Goal: Task Accomplishment & Management: Complete application form

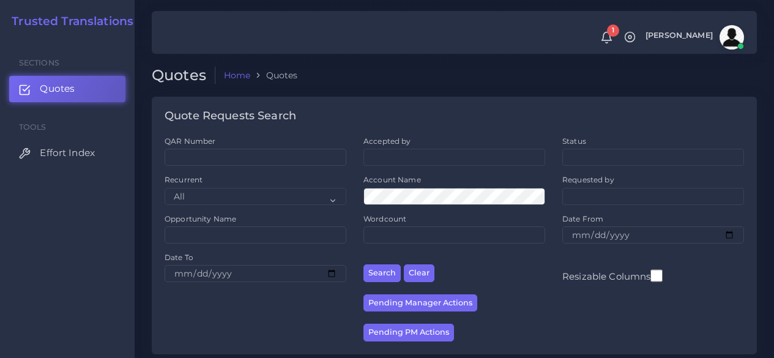
scroll to position [245, 0]
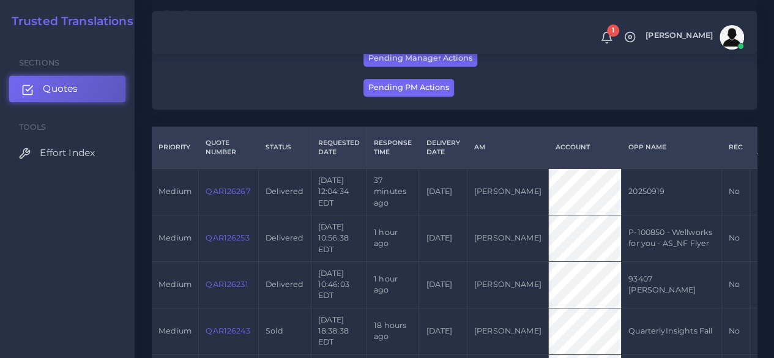
click at [92, 85] on link "Quotes" at bounding box center [67, 89] width 116 height 26
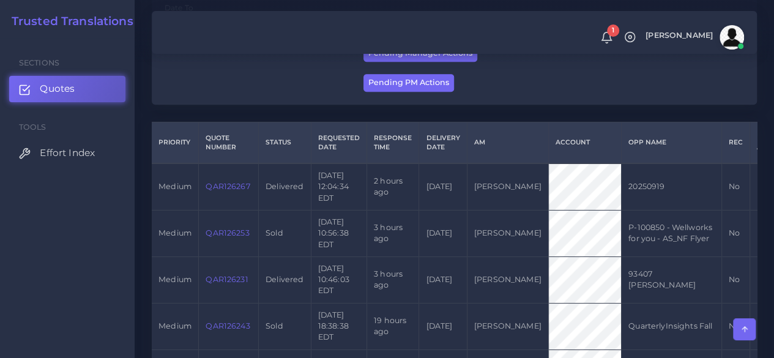
scroll to position [122, 0]
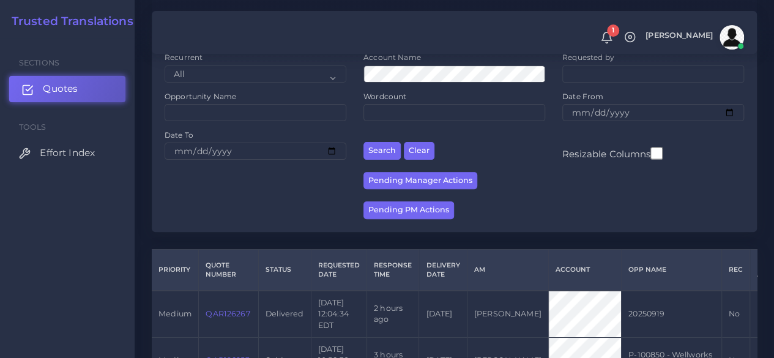
click at [93, 100] on link "Quotes" at bounding box center [67, 89] width 116 height 26
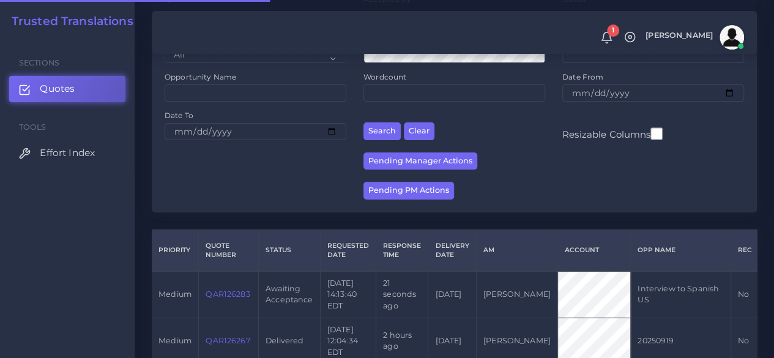
scroll to position [245, 0]
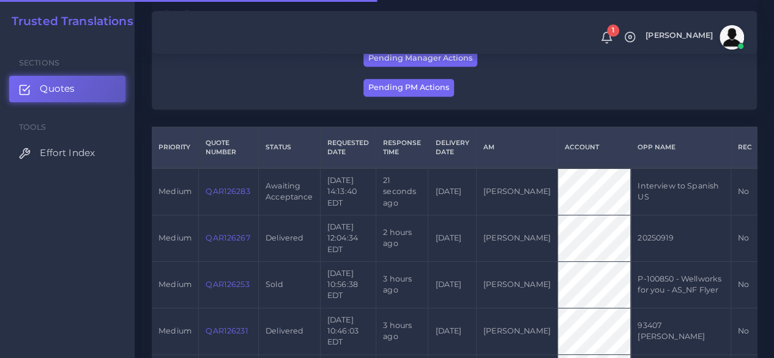
click at [216, 196] on link "QAR126283" at bounding box center [227, 191] width 44 height 9
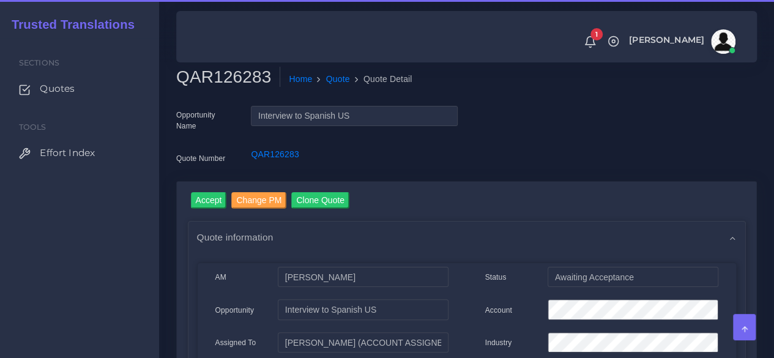
click at [232, 80] on h2 "QAR126283" at bounding box center [228, 77] width 104 height 21
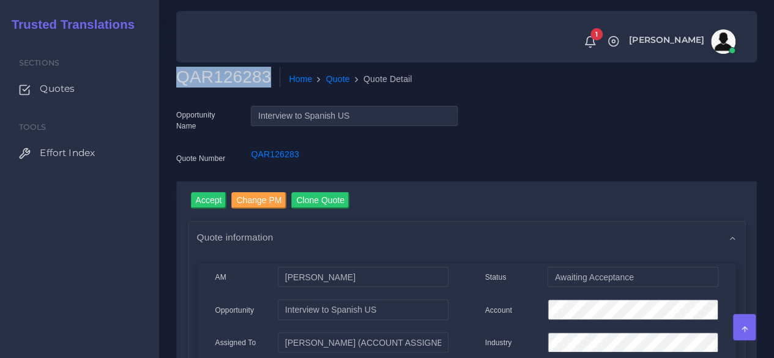
click at [232, 80] on h2 "QAR126283" at bounding box center [228, 77] width 104 height 21
copy h2 "QAR126283"
click at [199, 196] on input "Accept" at bounding box center [209, 200] width 36 height 17
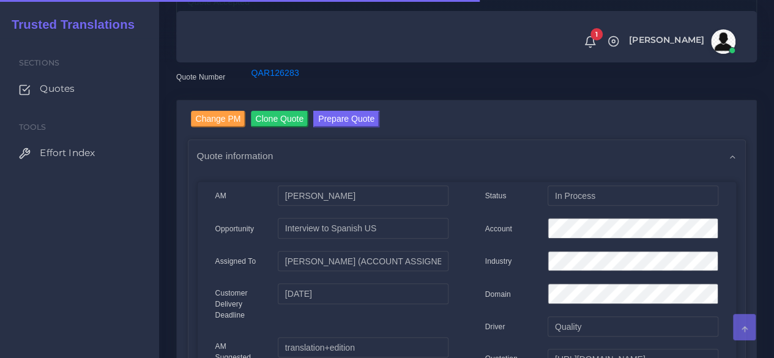
scroll to position [183, 0]
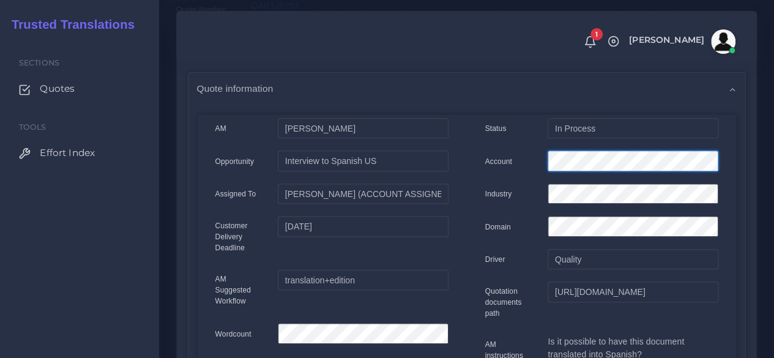
click at [506, 162] on div "Account" at bounding box center [601, 162] width 251 height 24
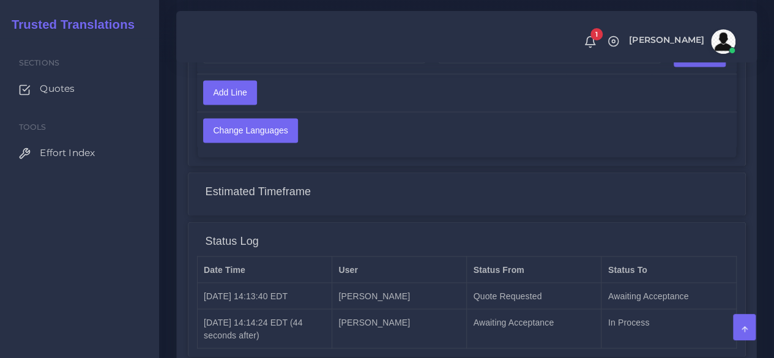
scroll to position [1106, 0]
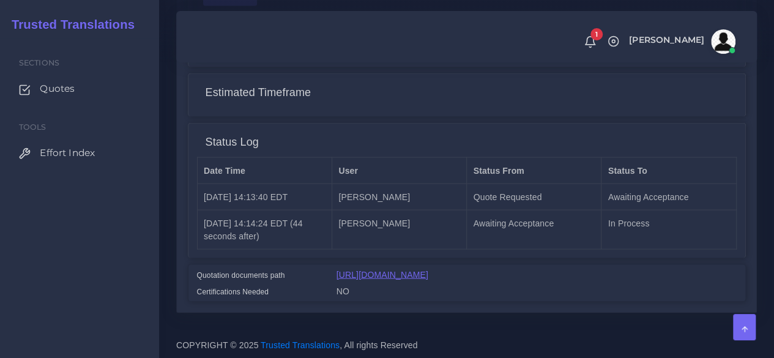
click at [383, 269] on link "https://workdrive.zoho.com/fgoh3e43b1a1fe2124b65bedd7c3c51a0e040/teams/fgoh3e43…" at bounding box center [382, 274] width 92 height 10
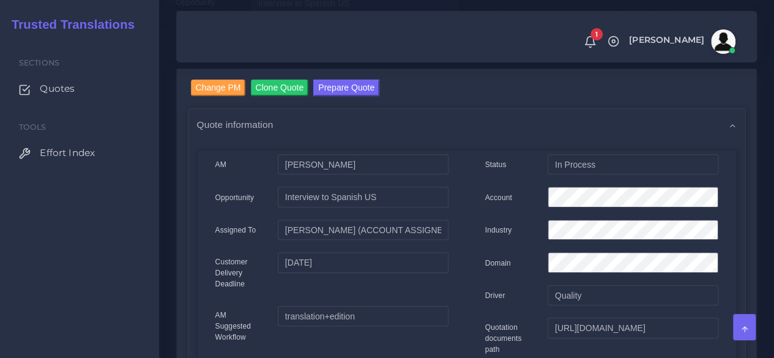
scroll to position [6, 0]
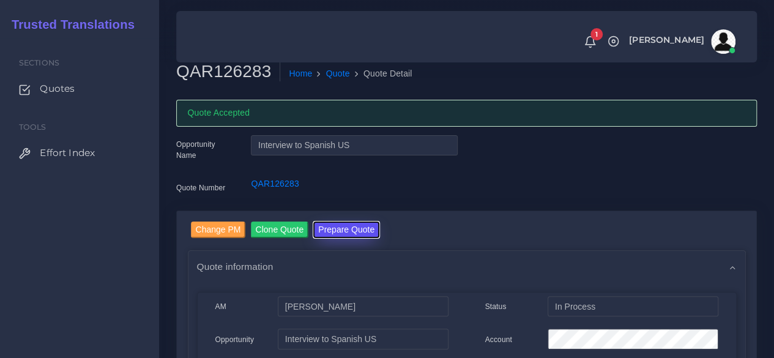
click at [330, 232] on button "Prepare Quote" at bounding box center [346, 229] width 66 height 17
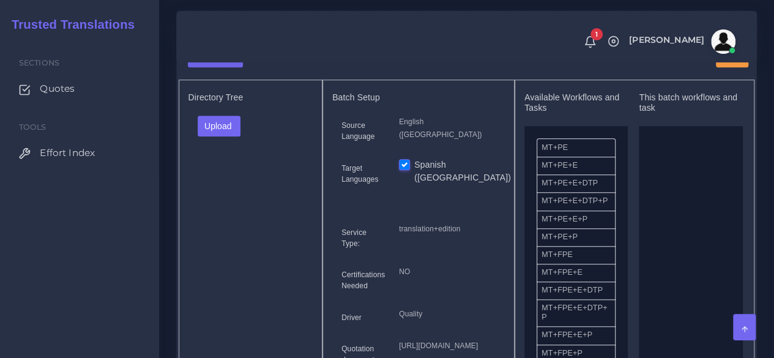
scroll to position [367, 0]
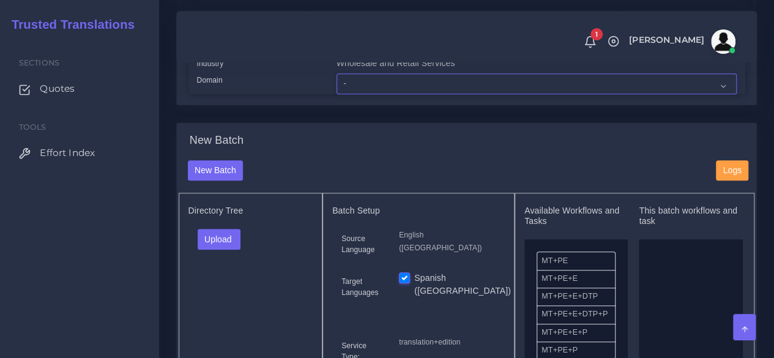
click at [355, 94] on select "- Advertising and Media Agriculture, Forestry and Fishing Architecture, Buildin…" at bounding box center [536, 83] width 400 height 21
select select "Human Resources - HR"
click at [336, 94] on select "- Advertising and Media Agriculture, Forestry and Fishing Architecture, Buildin…" at bounding box center [536, 83] width 400 height 21
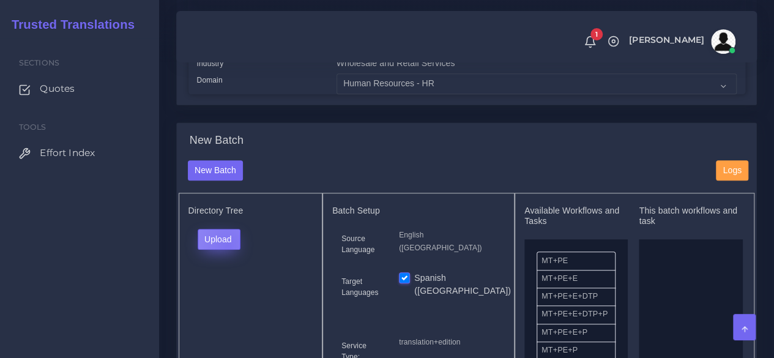
click at [227, 250] on button "Upload" at bounding box center [219, 239] width 43 height 21
click at [237, 293] on label "Files" at bounding box center [240, 285] width 84 height 15
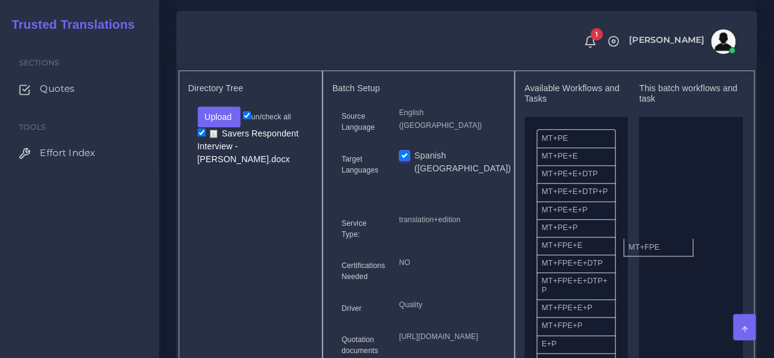
drag, startPoint x: 574, startPoint y: 276, endPoint x: 678, endPoint y: 265, distance: 105.1
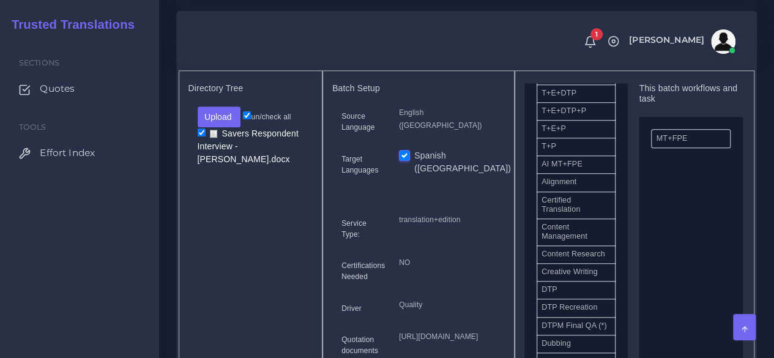
scroll to position [306, 0]
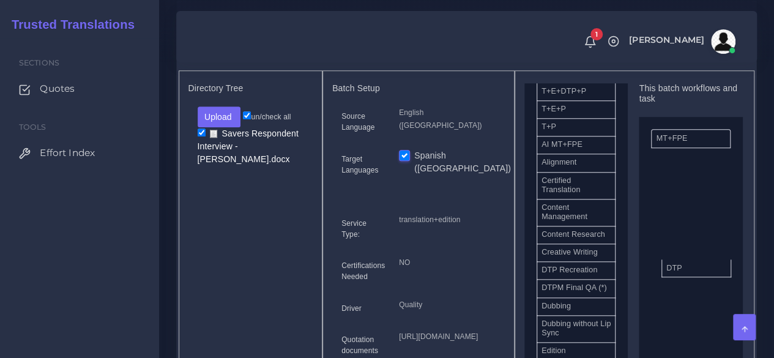
drag, startPoint x: 576, startPoint y: 306, endPoint x: 701, endPoint y: 290, distance: 125.8
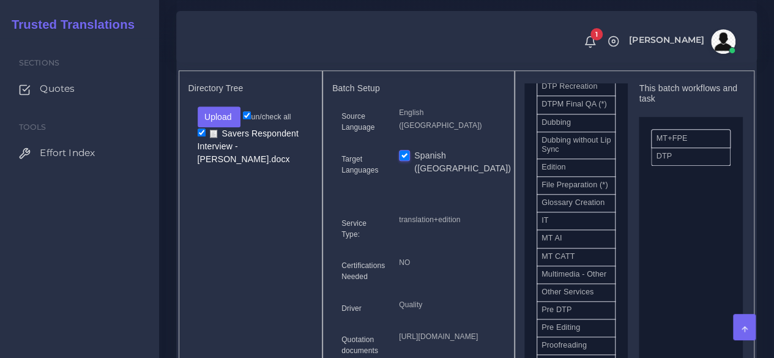
scroll to position [550, 0]
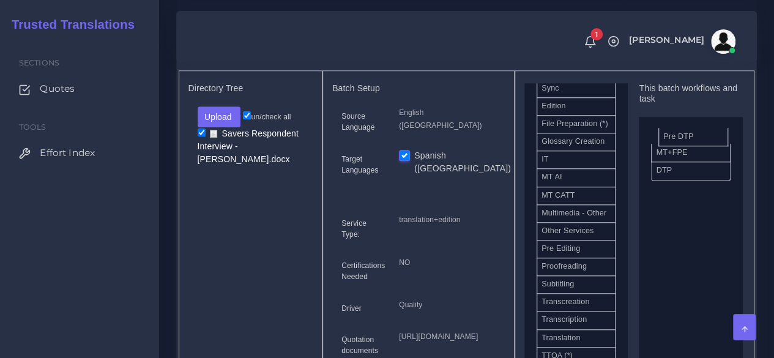
drag, startPoint x: 571, startPoint y: 313, endPoint x: 692, endPoint y: 152, distance: 201.2
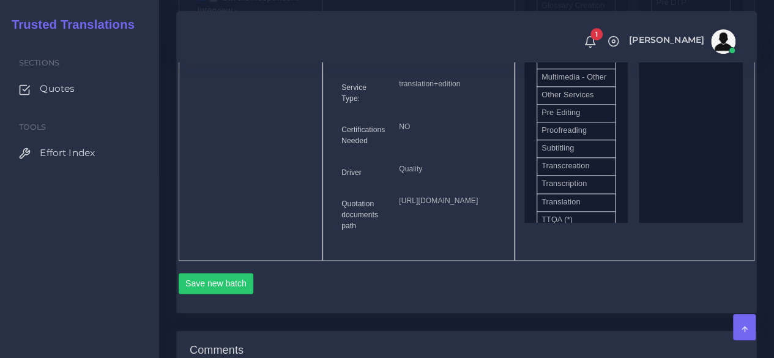
scroll to position [734, 0]
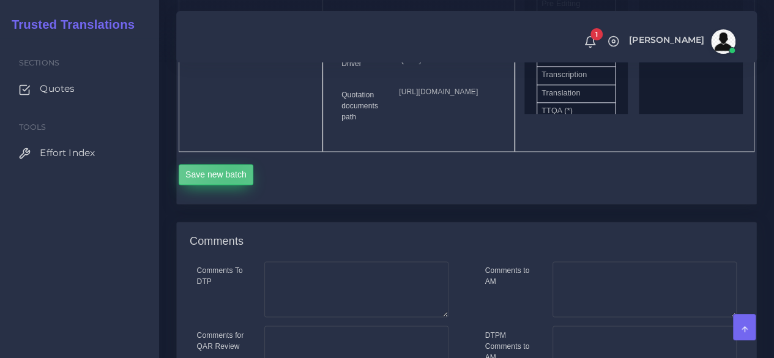
click at [232, 185] on button "Save new batch" at bounding box center [216, 174] width 75 height 21
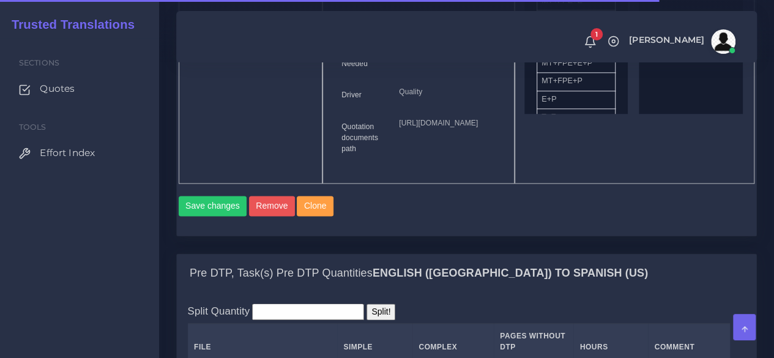
scroll to position [1040, 0]
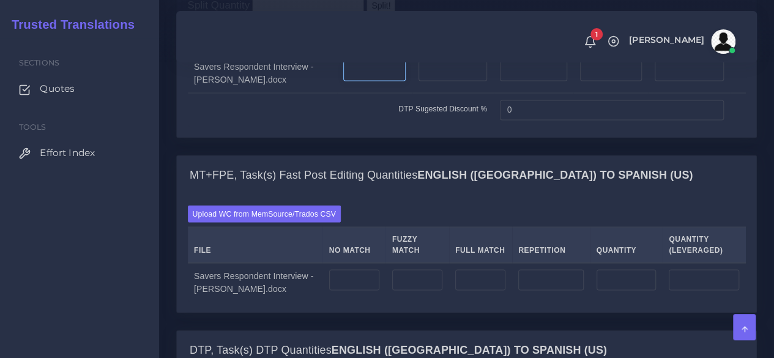
click at [361, 81] on input "number" at bounding box center [374, 71] width 62 height 21
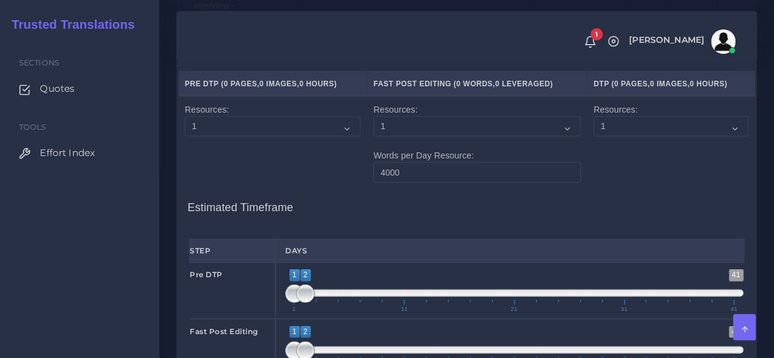
type input "6"
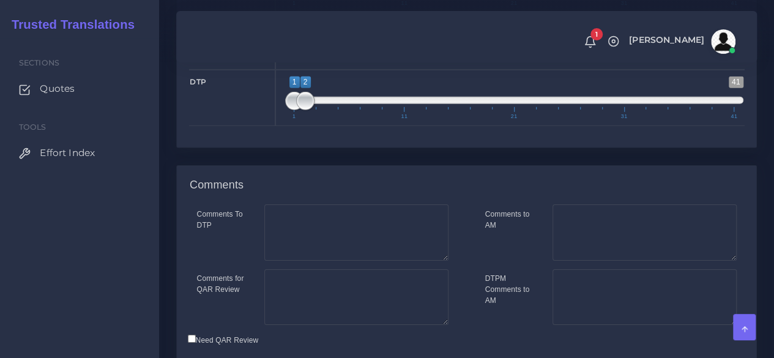
scroll to position [2032, 0]
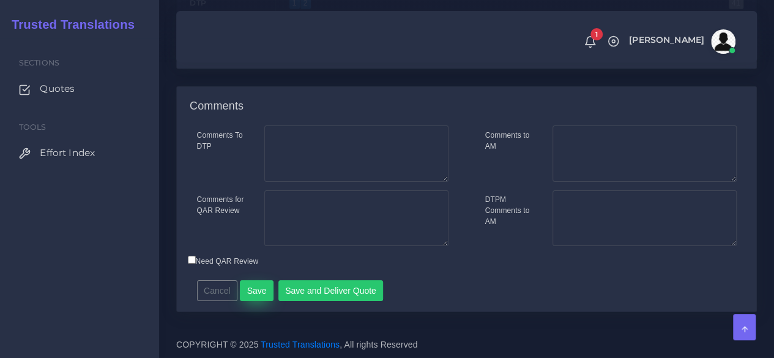
type input "6"
click at [264, 288] on button "Save" at bounding box center [257, 290] width 34 height 21
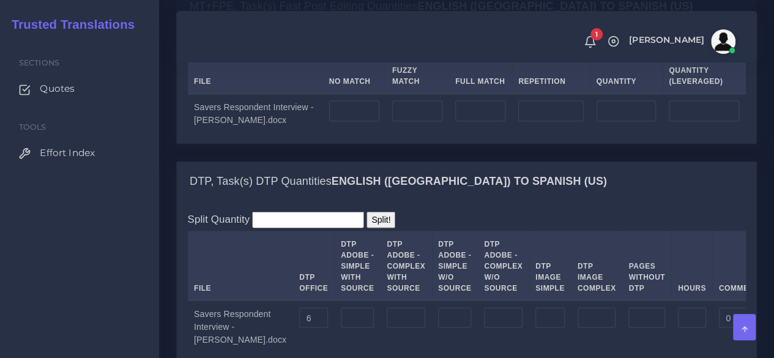
scroll to position [1223, 0]
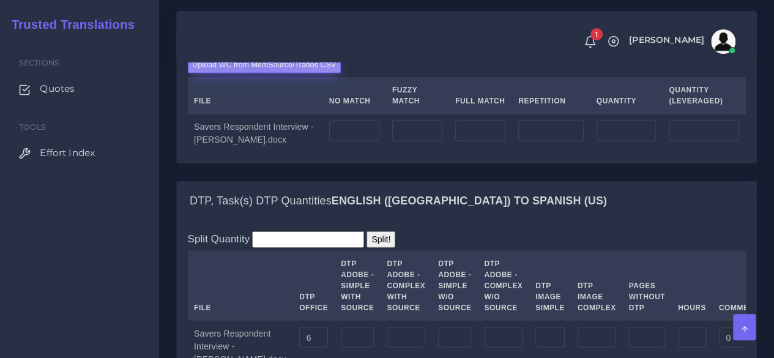
click at [256, 73] on label "Upload WC from MemSource/Trados CSV" at bounding box center [265, 64] width 154 height 17
click at [0, 0] on input "Upload WC from MemSource/Trados CSV" at bounding box center [0, 0] width 0 height 0
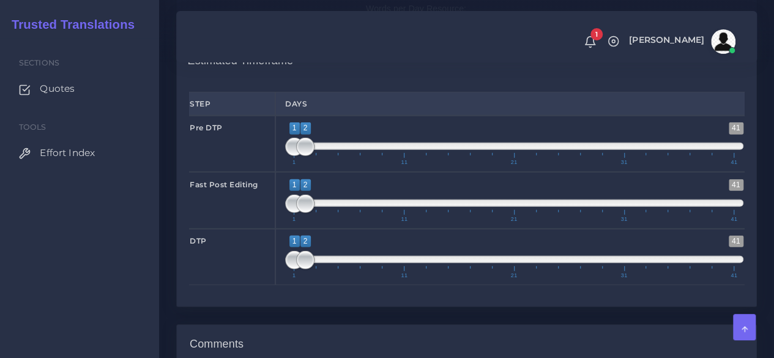
scroll to position [1712, 0]
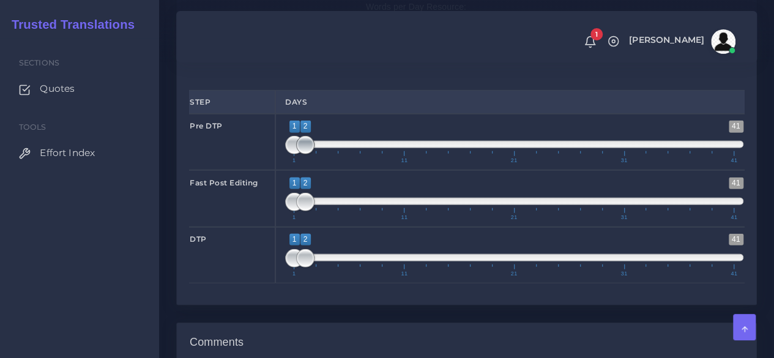
type input "1;1"
drag, startPoint x: 309, startPoint y: 265, endPoint x: 275, endPoint y: 268, distance: 34.4
click at [278, 170] on div "1 41 1 1 1 — 1 1 11 21 31 41 1;1" at bounding box center [514, 142] width 478 height 56
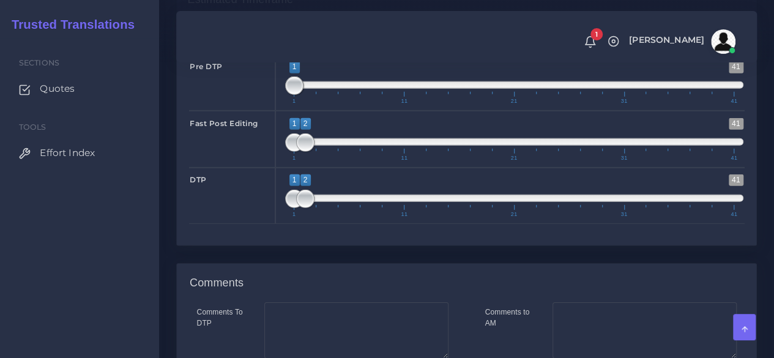
scroll to position [1896, 0]
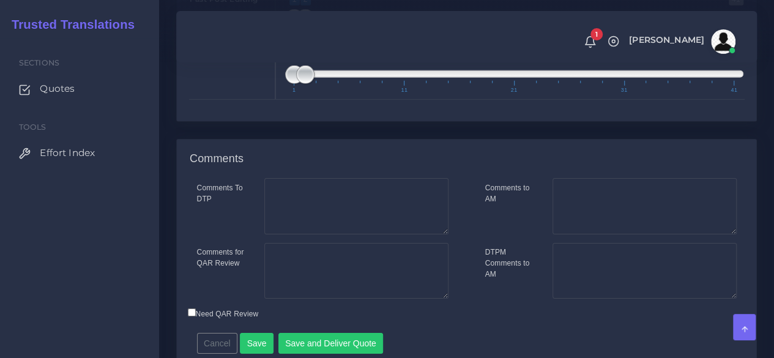
type input "1;1"
drag, startPoint x: 298, startPoint y: 146, endPoint x: 278, endPoint y: 150, distance: 21.2
click at [279, 43] on div "1 41 1 2 1 — 2 1 11 21 31 41 1;1" at bounding box center [514, 15] width 478 height 56
type input "1;1"
drag, startPoint x: 295, startPoint y: 195, endPoint x: 261, endPoint y: 193, distance: 34.9
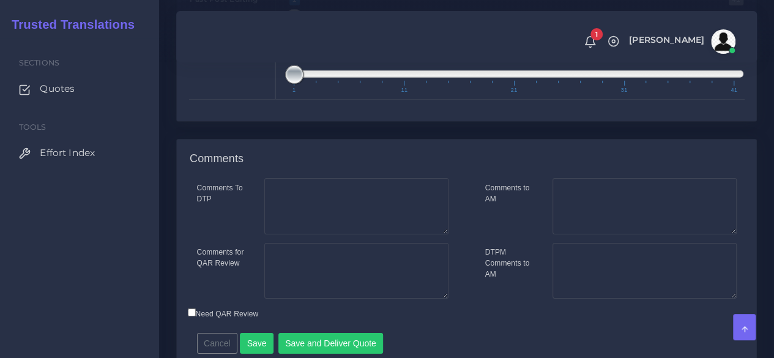
click at [261, 100] on div "DTP 1 41 1 1 1 — 1 1 11 21 31 41 1;1" at bounding box center [466, 71] width 573 height 56
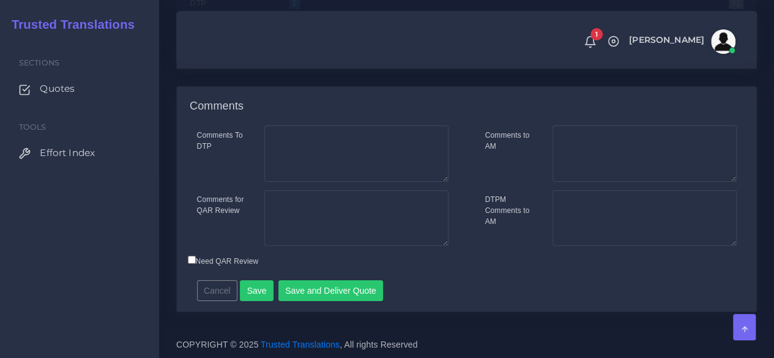
scroll to position [2067, 0]
click at [307, 288] on button "Save and Deliver Quote" at bounding box center [330, 290] width 105 height 21
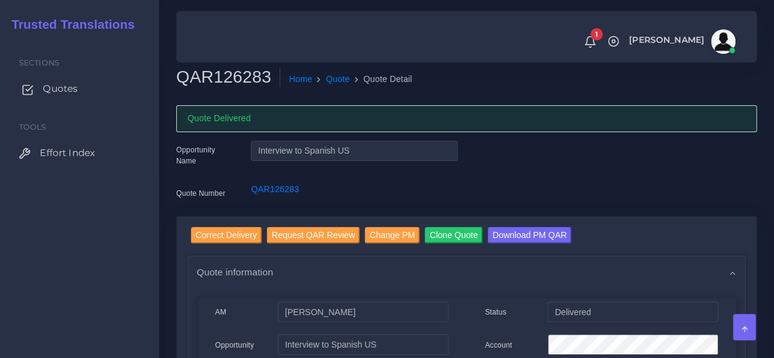
click at [69, 84] on span "Quotes" at bounding box center [60, 88] width 35 height 13
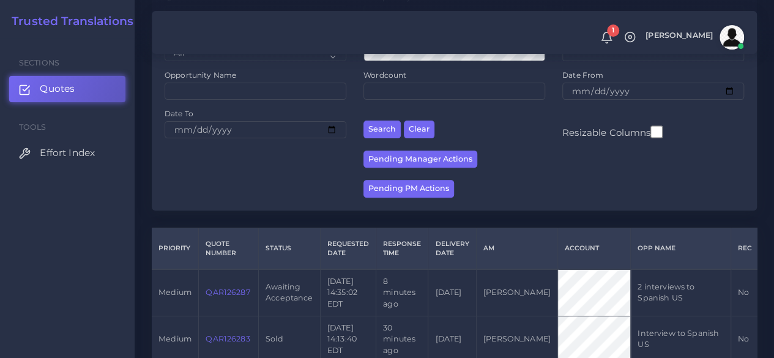
scroll to position [306, 0]
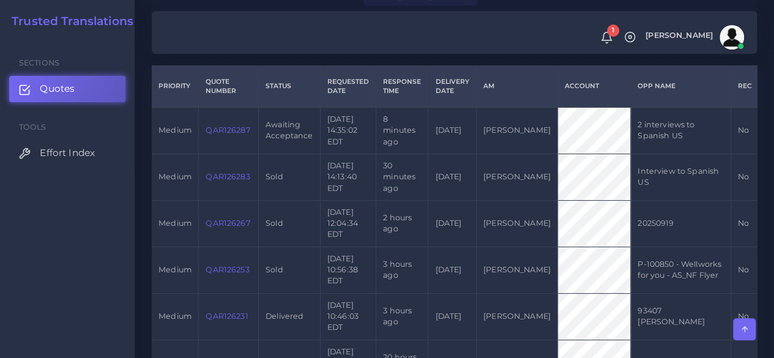
click at [225, 128] on link "QAR126287" at bounding box center [227, 129] width 44 height 9
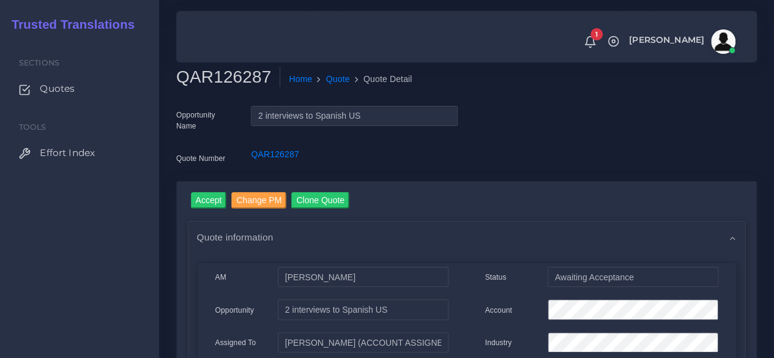
click at [245, 90] on div "Home Quote Quote Detail" at bounding box center [391, 80] width 431 height 26
click at [240, 84] on h2 "QAR126287" at bounding box center [228, 77] width 104 height 21
copy h2 "QAR126287"
click at [212, 195] on input "Accept" at bounding box center [209, 200] width 36 height 17
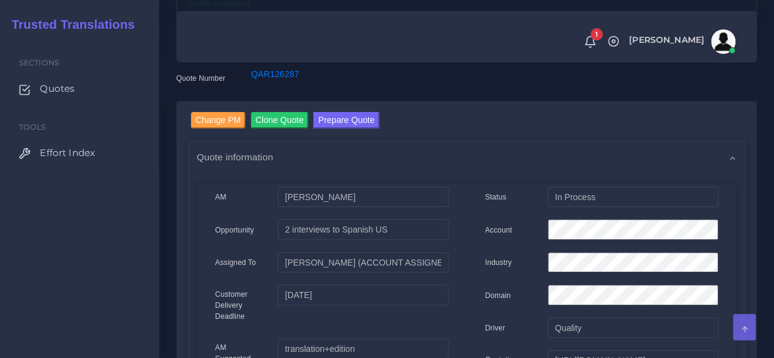
scroll to position [122, 0]
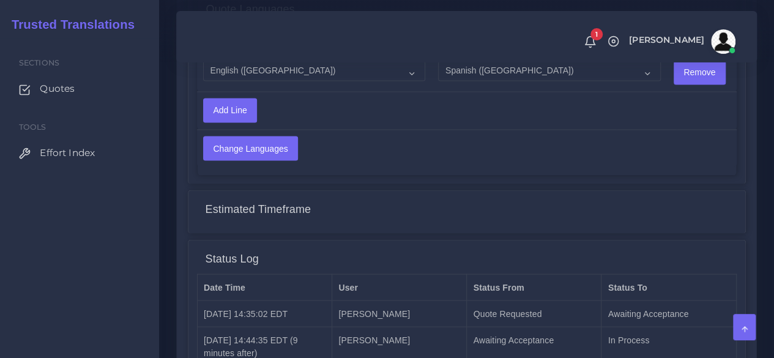
scroll to position [1158, 0]
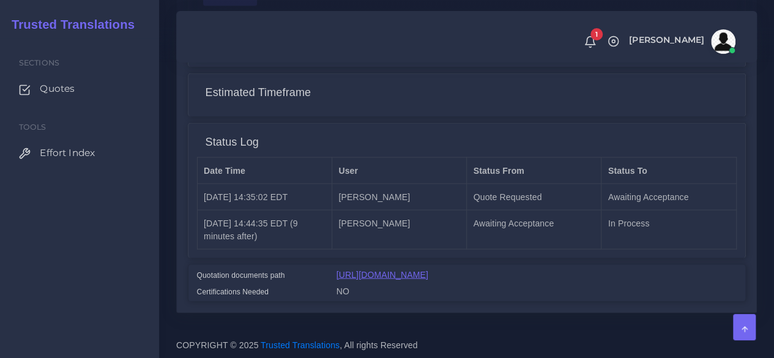
click at [409, 269] on link "https://workdrive.zoho.com/fgoh3e43b1a1fe2124b65bedd7c3c51a0e040/teams/fgoh3e43…" at bounding box center [382, 274] width 92 height 10
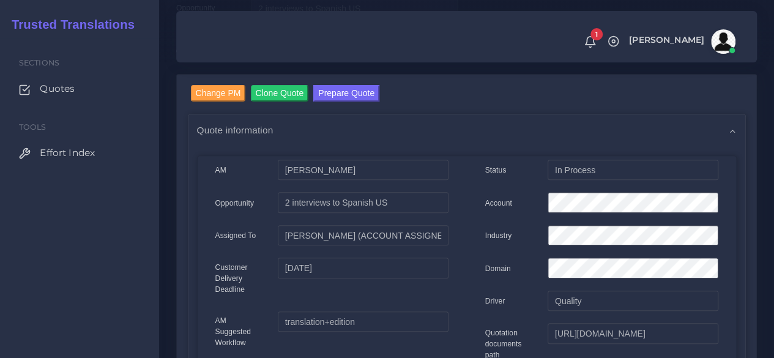
scroll to position [122, 0]
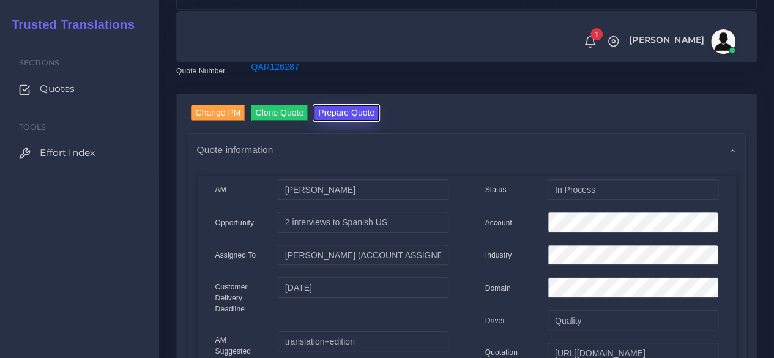
click at [329, 120] on button "Prepare Quote" at bounding box center [346, 113] width 66 height 17
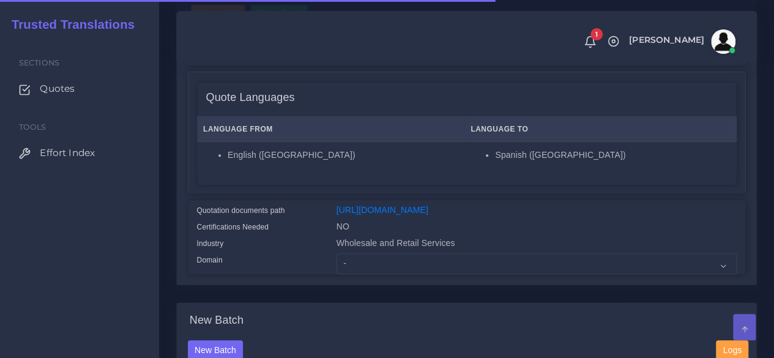
scroll to position [245, 0]
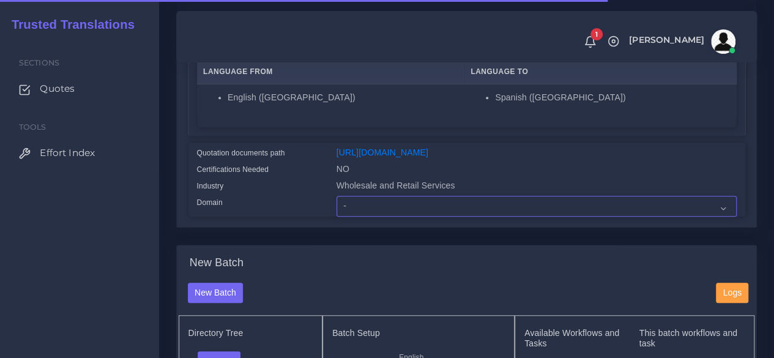
click at [349, 216] on select "- Advertising and Media Agriculture, Forestry and Fishing Architecture, Buildin…" at bounding box center [536, 206] width 400 height 21
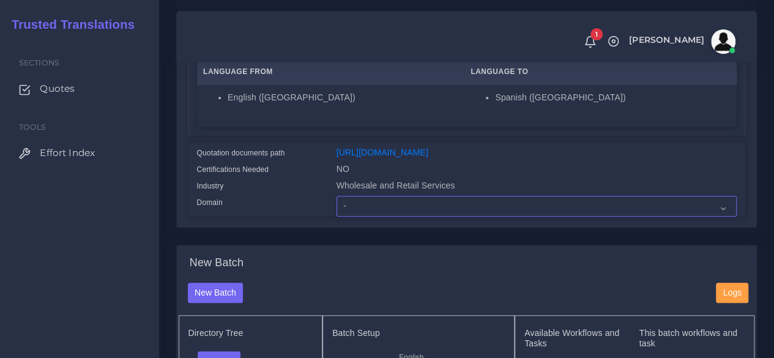
select select "Human Resources - HR"
click at [336, 216] on select "- Advertising and Media Agriculture, Forestry and Fishing Architecture, Buildin…" at bounding box center [536, 206] width 400 height 21
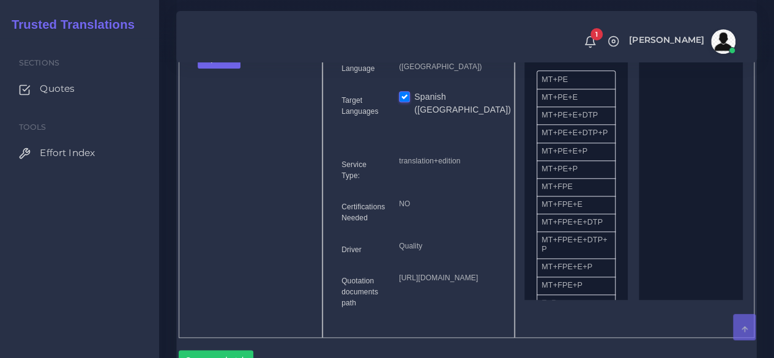
scroll to position [550, 0]
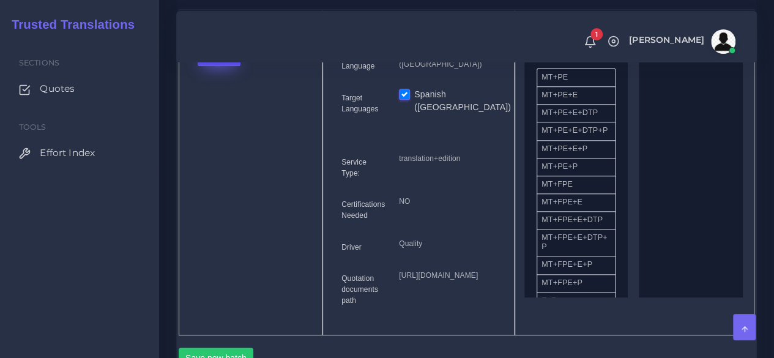
click at [220, 66] on button "Upload" at bounding box center [219, 55] width 43 height 21
click at [223, 109] on label "Files" at bounding box center [240, 101] width 84 height 15
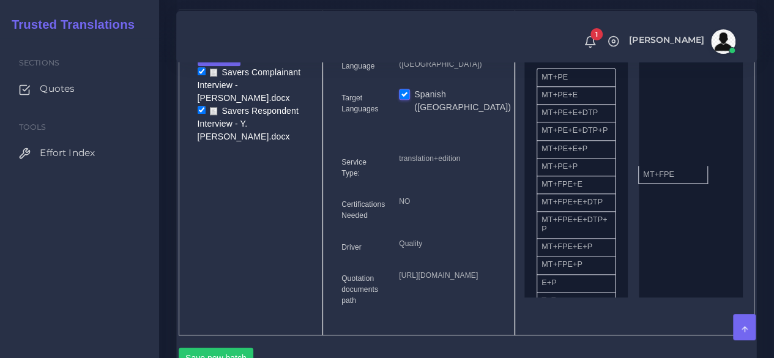
drag, startPoint x: 572, startPoint y: 210, endPoint x: 679, endPoint y: 190, distance: 108.4
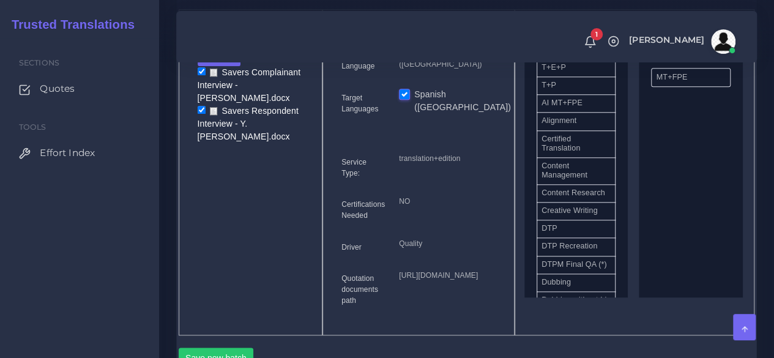
scroll to position [306, 0]
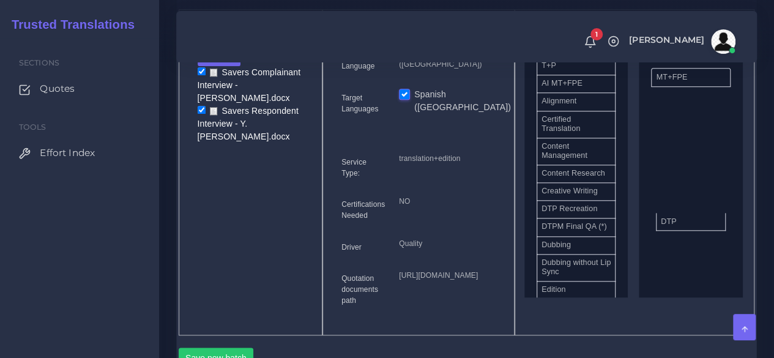
drag, startPoint x: 587, startPoint y: 241, endPoint x: 706, endPoint y: 240, distance: 119.3
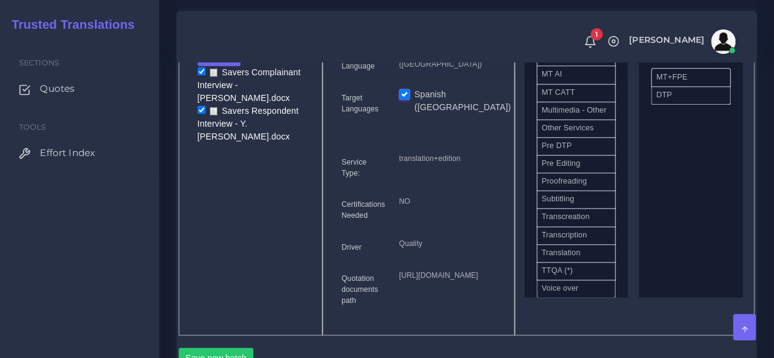
scroll to position [612, 0]
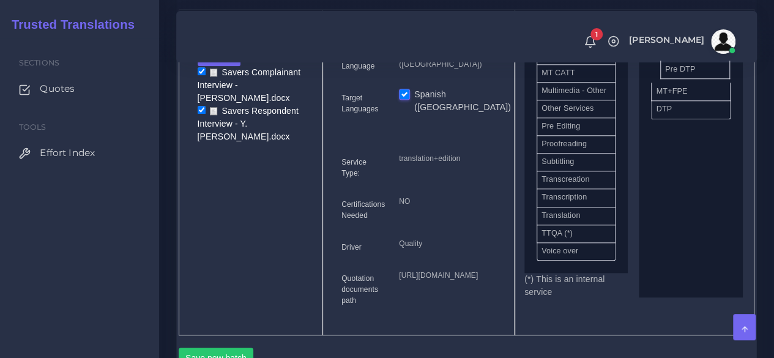
drag, startPoint x: 568, startPoint y: 199, endPoint x: 691, endPoint y: 94, distance: 162.3
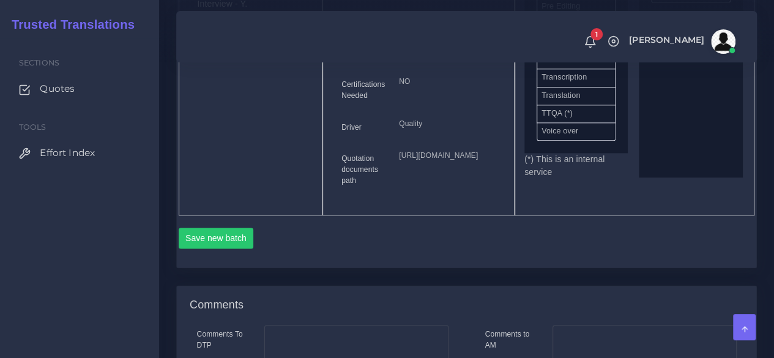
scroll to position [795, 0]
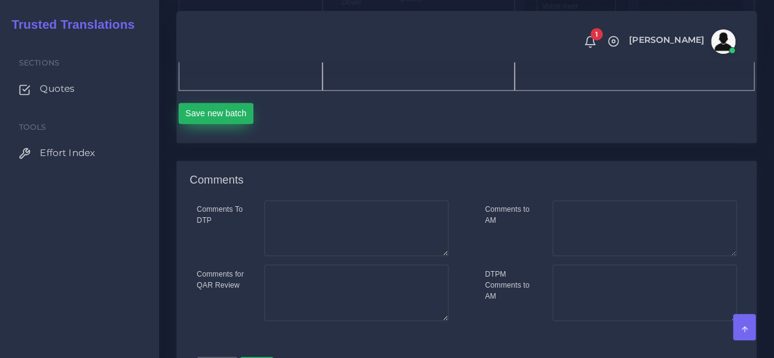
click at [214, 124] on button "Save new batch" at bounding box center [216, 113] width 75 height 21
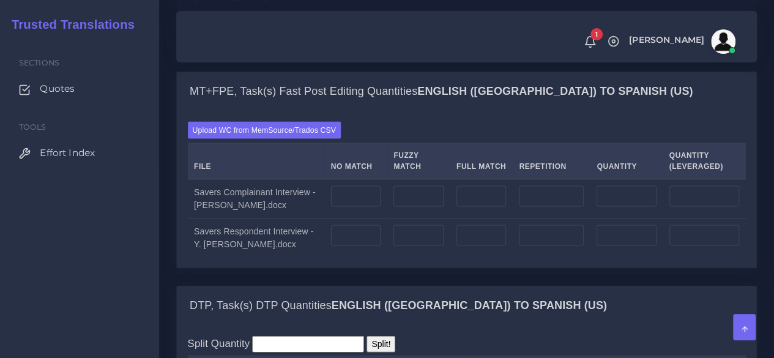
scroll to position [1040, 0]
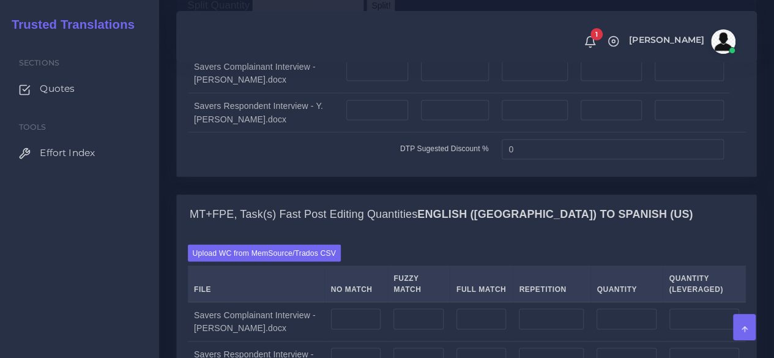
click at [345, 93] on td at bounding box center [376, 73] width 75 height 40
click at [347, 81] on input "number" at bounding box center [377, 71] width 62 height 21
type input "5"
click at [346, 120] on input "number" at bounding box center [377, 110] width 62 height 21
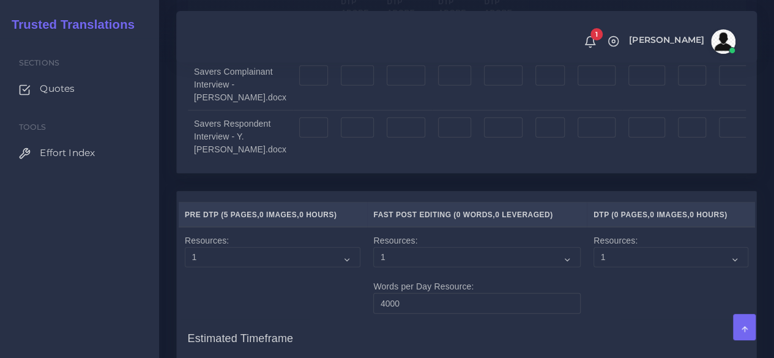
scroll to position [1529, 0]
type input "4"
click at [299, 86] on input "number" at bounding box center [313, 75] width 29 height 21
type input "5"
click at [299, 138] on input "number" at bounding box center [313, 127] width 29 height 21
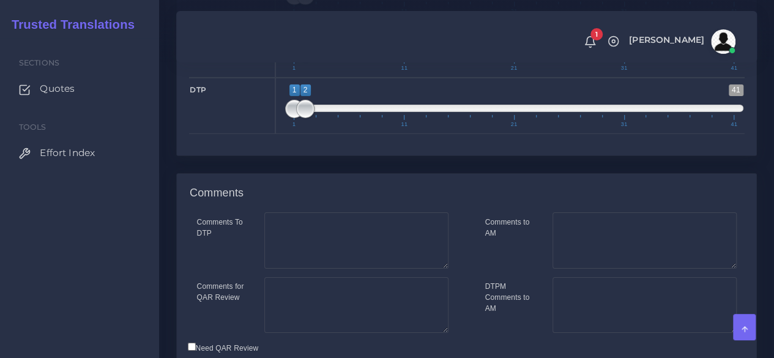
scroll to position [2187, 0]
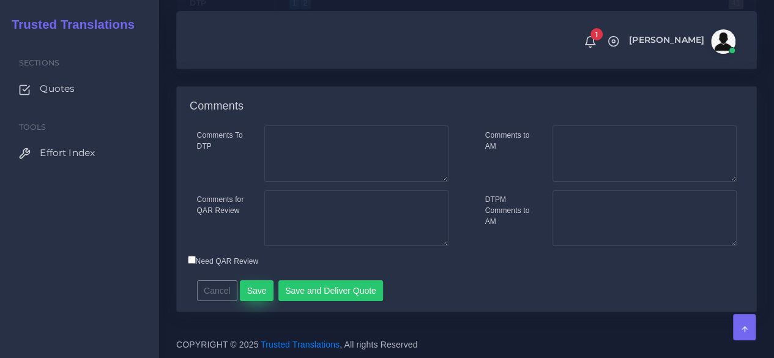
type input "4"
click at [259, 287] on button "Save" at bounding box center [257, 290] width 34 height 21
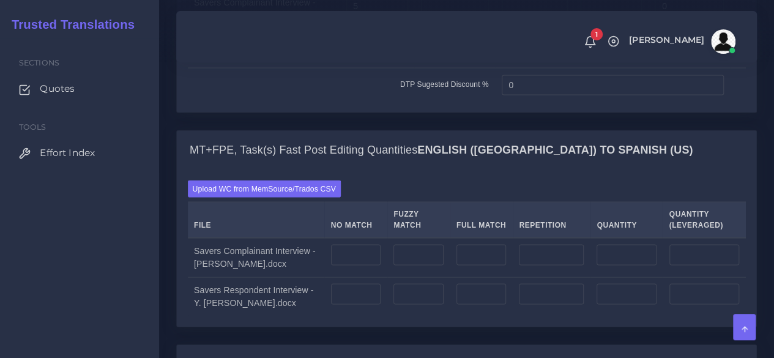
scroll to position [1284, 0]
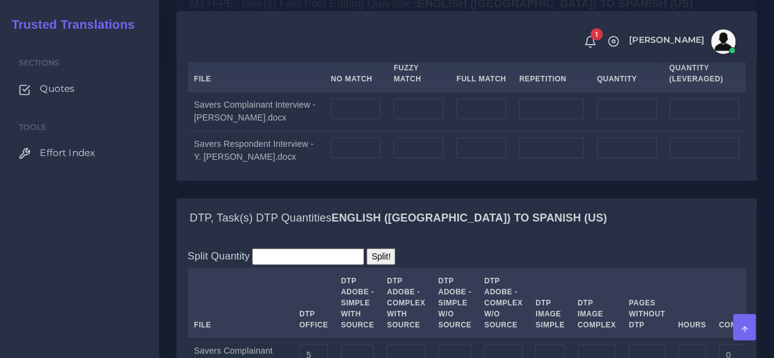
click at [242, 51] on label "Upload WC from MemSource/Trados CSV" at bounding box center [265, 42] width 154 height 17
click at [0, 0] on input "Upload WC from MemSource/Trados CSV" at bounding box center [0, 0] width 0 height 0
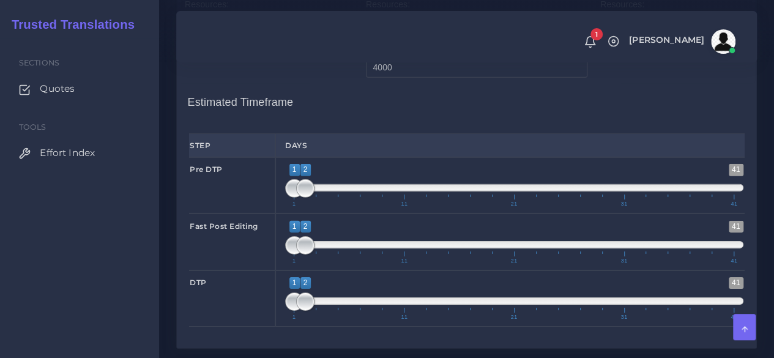
scroll to position [1896, 0]
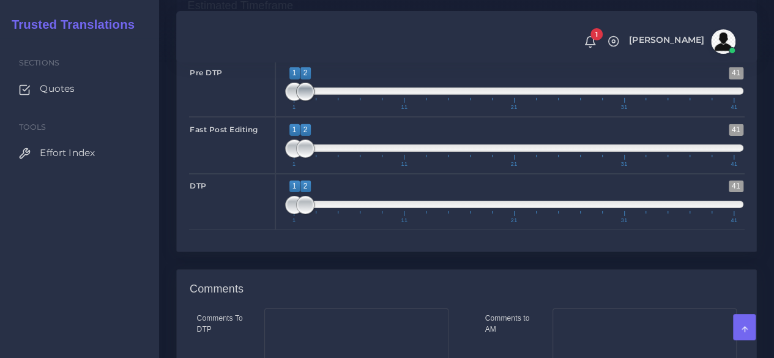
type input "1;1"
drag, startPoint x: 305, startPoint y: 242, endPoint x: 290, endPoint y: 242, distance: 14.7
click at [296, 101] on span at bounding box center [305, 92] width 18 height 18
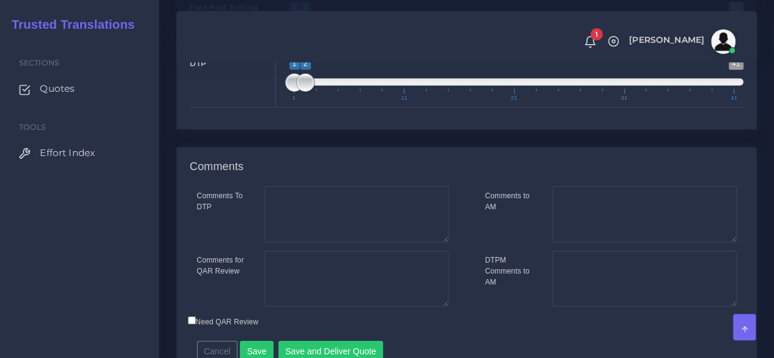
type input "1;1"
drag, startPoint x: 305, startPoint y: 166, endPoint x: 273, endPoint y: 169, distance: 31.4
click at [273, 51] on div "Fast Post Editing 1 41 1 2 1 — 2 1 11 21 31 41 1;1" at bounding box center [466, 22] width 573 height 56
type input "1;1"
drag, startPoint x: 306, startPoint y: 228, endPoint x: 250, endPoint y: 227, distance: 56.3
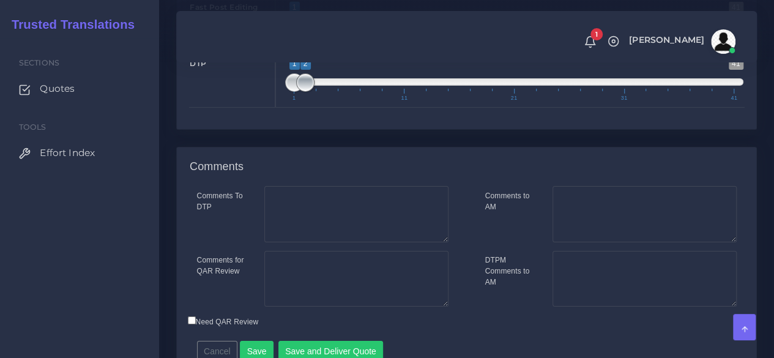
click at [276, 108] on div "1 41 1 2 1 — 2 1 11 21 31 41 1;1" at bounding box center [514, 79] width 478 height 56
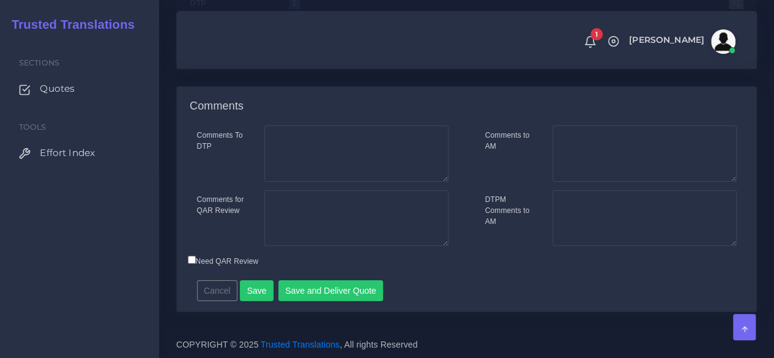
scroll to position [2222, 0]
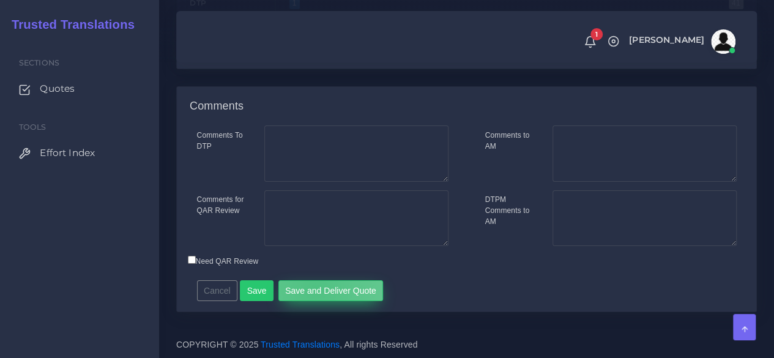
click at [309, 287] on button "Save and Deliver Quote" at bounding box center [330, 290] width 105 height 21
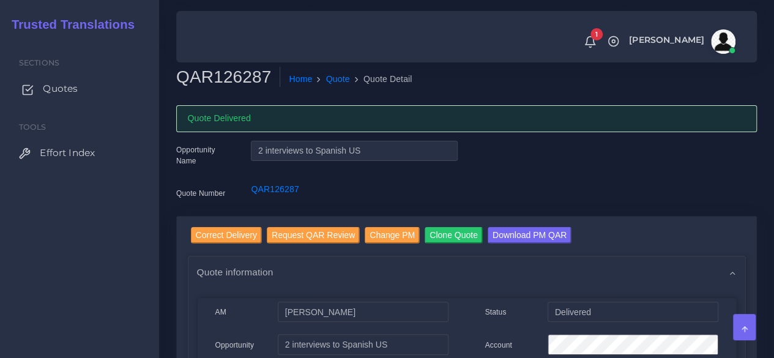
click at [70, 89] on span "Quotes" at bounding box center [60, 88] width 35 height 13
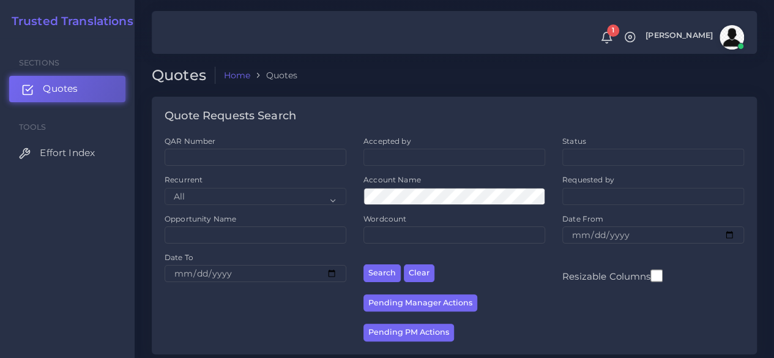
click at [81, 97] on link "Quotes" at bounding box center [67, 89] width 116 height 26
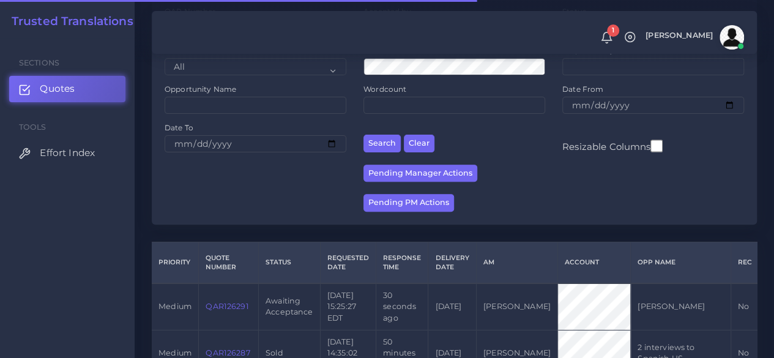
scroll to position [306, 0]
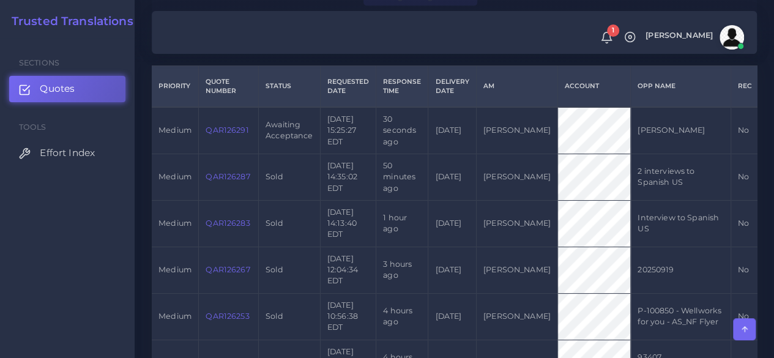
click at [218, 134] on link "QAR126291" at bounding box center [226, 129] width 43 height 9
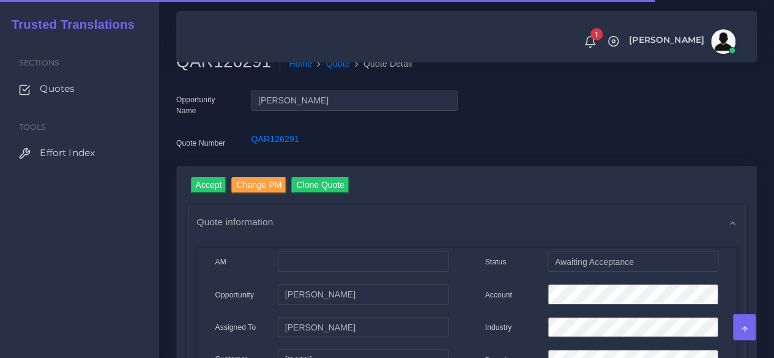
scroll to position [61, 0]
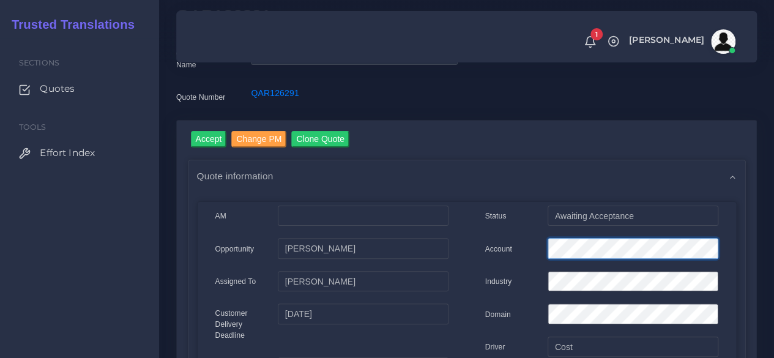
click at [520, 245] on div "Account" at bounding box center [601, 250] width 251 height 24
click at [210, 142] on input "Accept" at bounding box center [209, 139] width 36 height 17
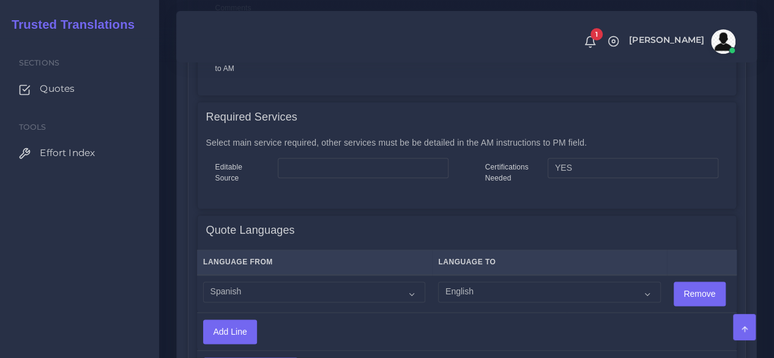
scroll to position [673, 0]
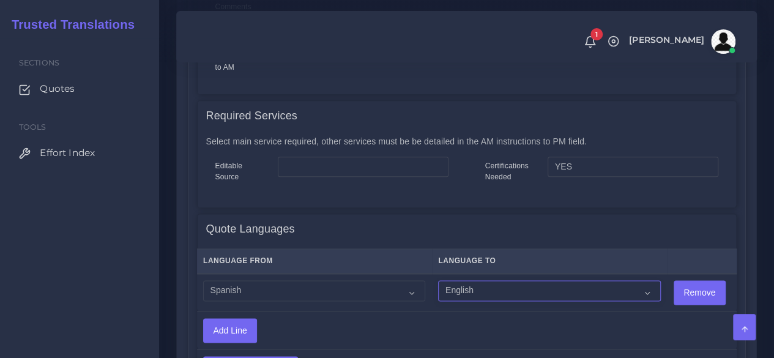
click at [503, 290] on select "Acoli Afar Afrikaans Akan Akateko Albanian American Sign Language (ASL) Amharic…" at bounding box center [549, 290] width 222 height 21
select select "14001"
click at [438, 280] on select "Acoli Afar Afrikaans Akan Akateko Albanian American Sign Language (ASL) Amharic…" at bounding box center [549, 290] width 222 height 21
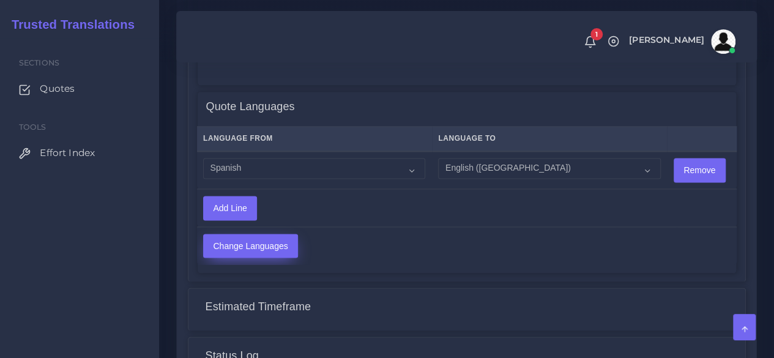
click at [264, 251] on input "Change Languages" at bounding box center [251, 245] width 94 height 23
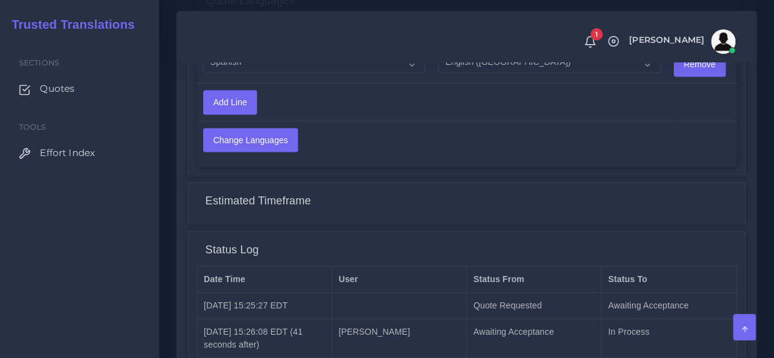
scroll to position [1029, 0]
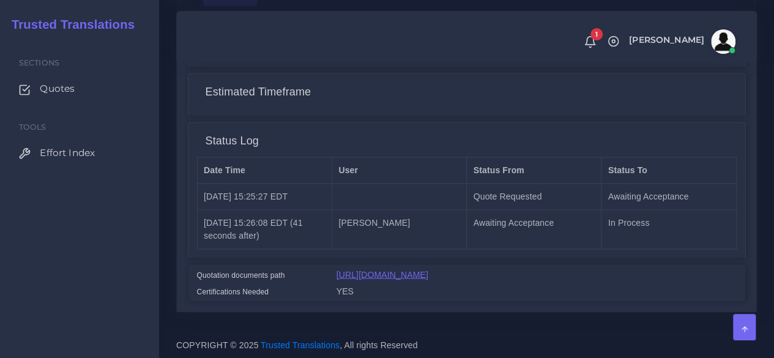
click at [418, 269] on link "[URL][DOMAIN_NAME]" at bounding box center [382, 274] width 92 height 10
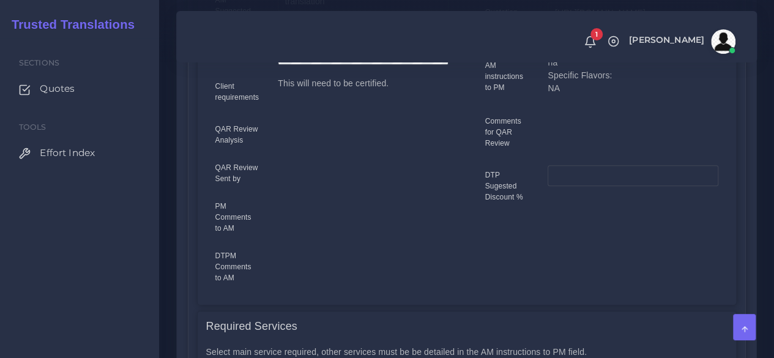
scroll to position [478, 0]
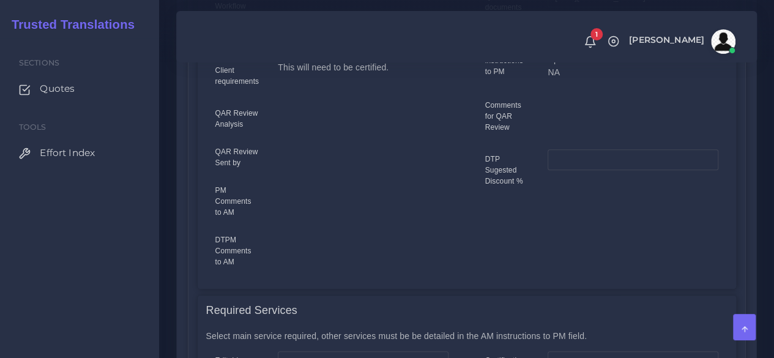
click at [208, 205] on div "PM Comments to AM" at bounding box center [237, 203] width 63 height 45
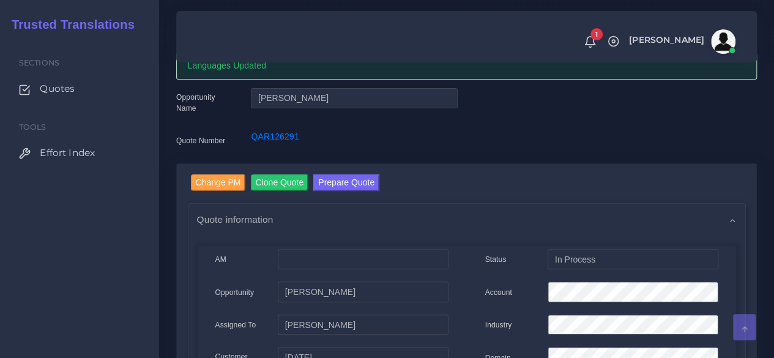
scroll to position [0, 0]
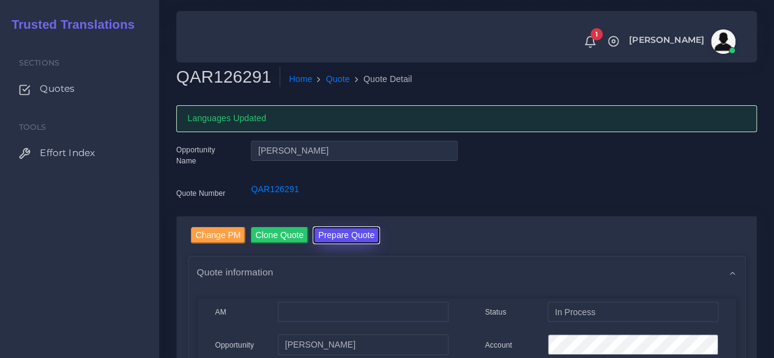
click at [331, 229] on button "Prepare Quote" at bounding box center [346, 235] width 66 height 17
click at [41, 333] on div "Sections Quotes Tools Effort Index" at bounding box center [79, 198] width 159 height 320
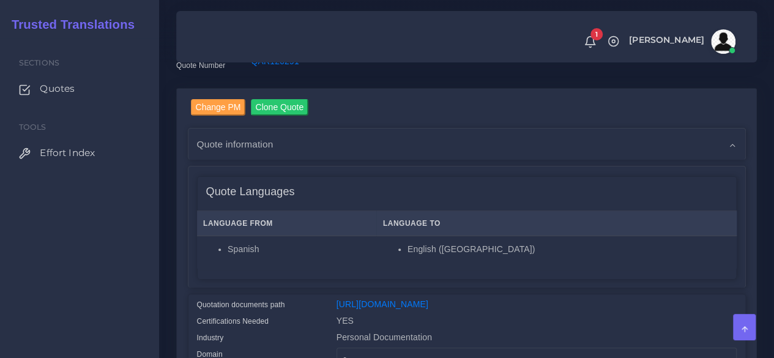
scroll to position [245, 0]
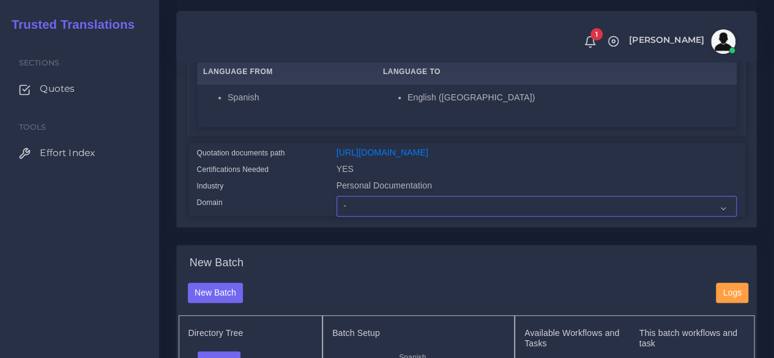
click at [360, 216] on select "- Advertising and Media Agriculture, Forestry and Fishing Architecture, Buildin…" at bounding box center [536, 206] width 400 height 21
select select "Personal Documentation"
click at [336, 216] on select "- Advertising and Media Agriculture, Forestry and Fishing Architecture, Buildin…" at bounding box center [536, 206] width 400 height 21
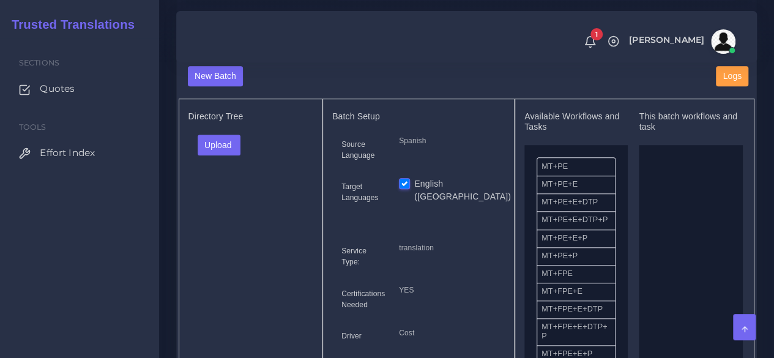
scroll to position [489, 0]
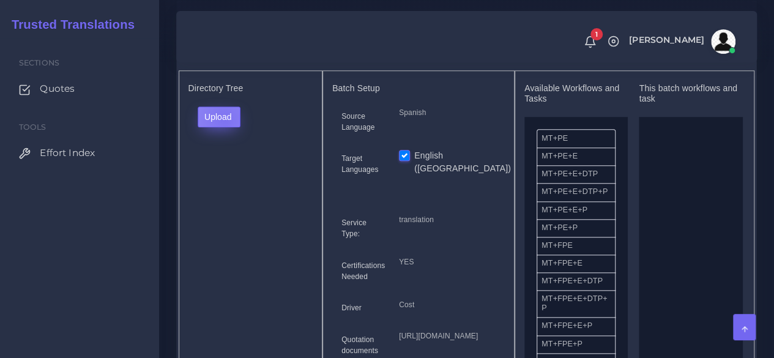
click at [224, 127] on button "Upload" at bounding box center [219, 116] width 43 height 21
click at [225, 171] on label "Files" at bounding box center [240, 162] width 84 height 15
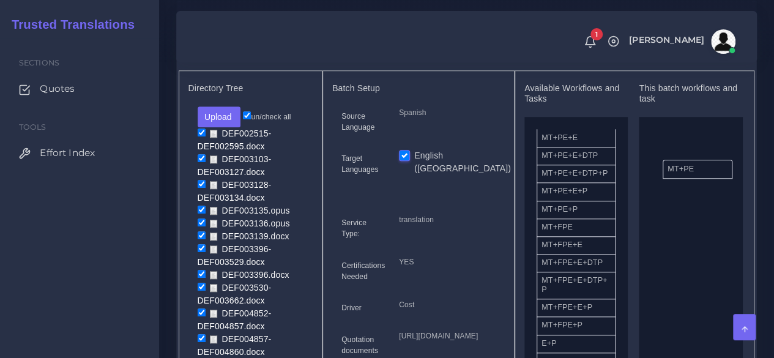
drag, startPoint x: 561, startPoint y: 163, endPoint x: 687, endPoint y: 211, distance: 134.7
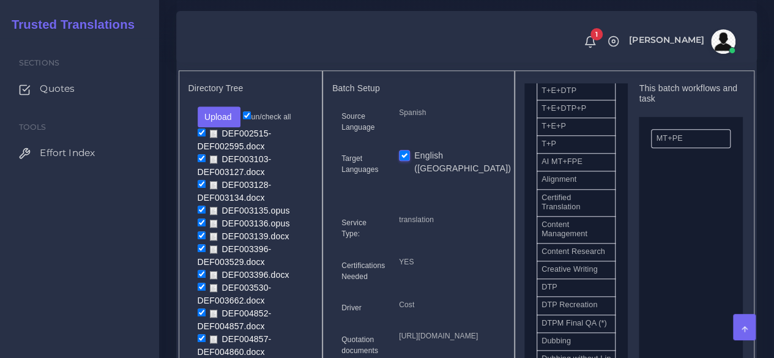
scroll to position [367, 0]
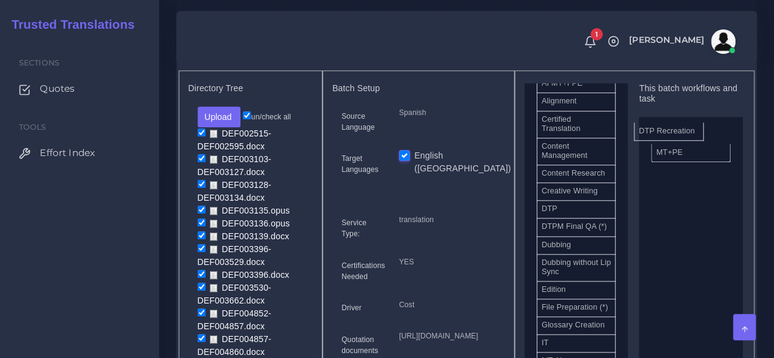
drag, startPoint x: 587, startPoint y: 258, endPoint x: 686, endPoint y: 148, distance: 147.7
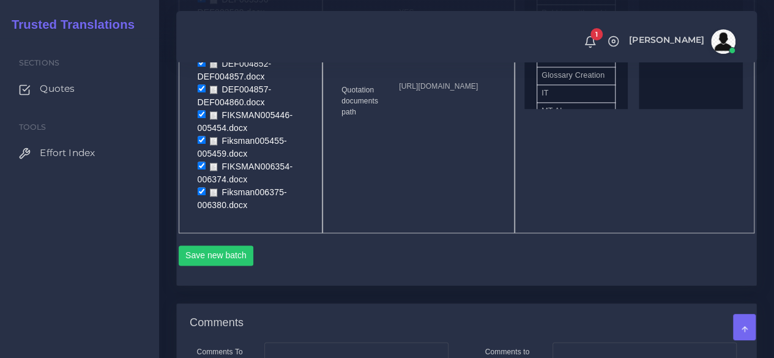
scroll to position [795, 0]
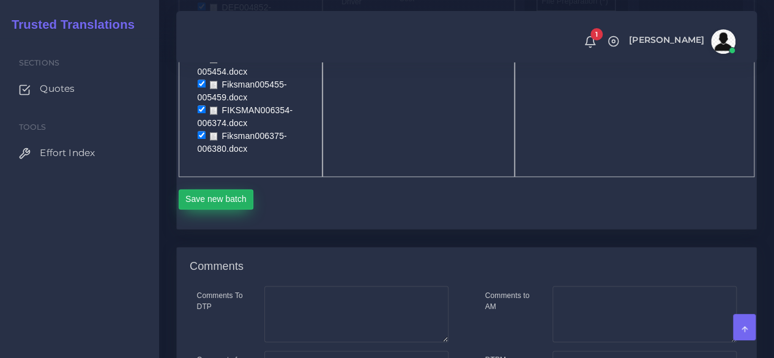
click at [231, 210] on button "Save new batch" at bounding box center [216, 199] width 75 height 21
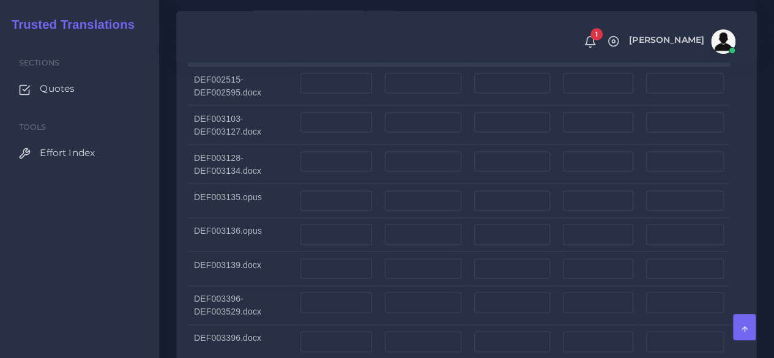
scroll to position [1101, 0]
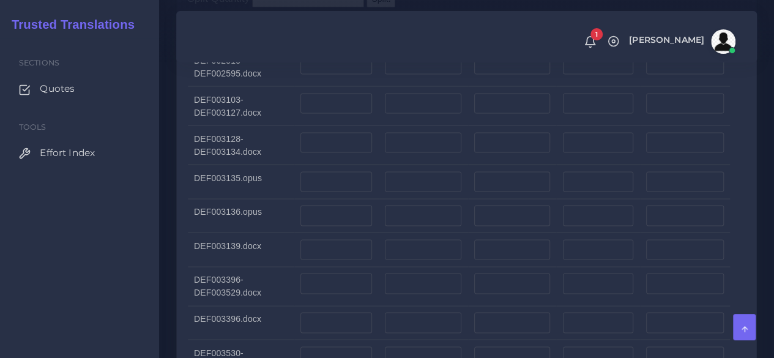
drag, startPoint x: 117, startPoint y: 223, endPoint x: 161, endPoint y: 225, distance: 43.5
click at [118, 223] on div "Sections Quotes Tools Effort Index" at bounding box center [79, 198] width 159 height 320
click at [321, 75] on input "number" at bounding box center [336, 64] width 72 height 21
type input "81"
drag, startPoint x: 152, startPoint y: 301, endPoint x: 201, endPoint y: 257, distance: 65.0
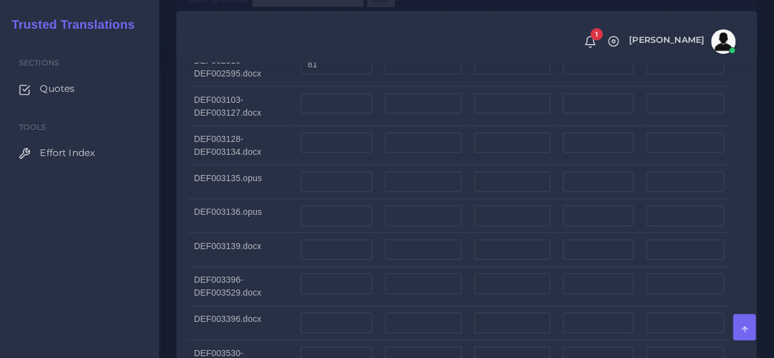
click at [152, 301] on div "Sections Quotes Tools Effort Index" at bounding box center [79, 198] width 159 height 320
click at [347, 114] on input "number" at bounding box center [336, 103] width 72 height 21
type input "25"
drag, startPoint x: 187, startPoint y: 235, endPoint x: 310, endPoint y: 202, distance: 127.9
click at [187, 235] on div "Split Quantity Split! File Simple Complex Pages Without DTP Hours Comment DEF00…" at bounding box center [466, 319] width 579 height 678
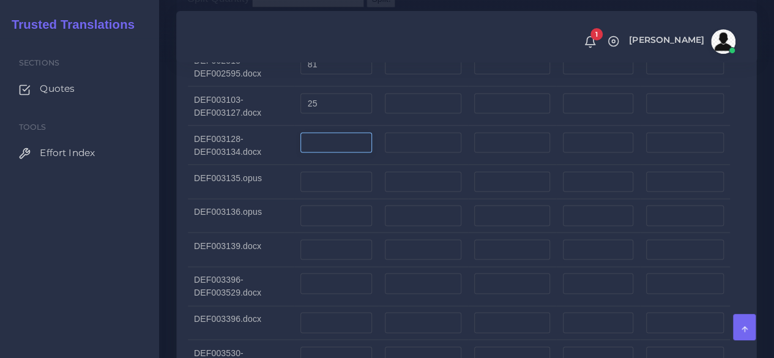
click at [339, 153] on input "number" at bounding box center [336, 142] width 72 height 21
type input "7"
click at [114, 287] on div "Sections Quotes Tools Effort Index" at bounding box center [79, 198] width 159 height 320
click at [155, 290] on div "Sections Quotes Tools Effort Index" at bounding box center [79, 198] width 159 height 320
click at [362, 260] on input "number" at bounding box center [336, 249] width 72 height 21
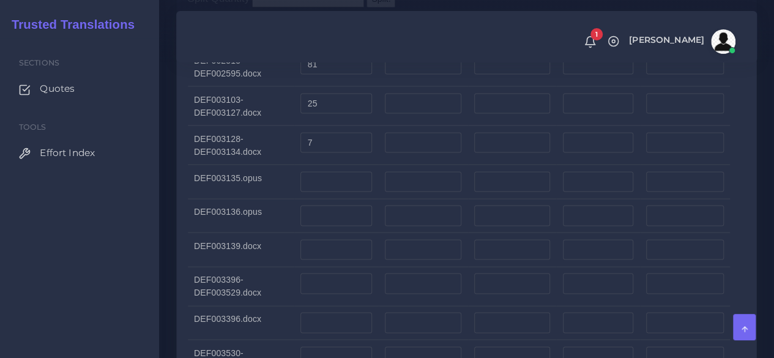
drag, startPoint x: 130, startPoint y: 259, endPoint x: 141, endPoint y: 261, distance: 11.1
click at [130, 260] on div "Sections Quotes Tools Effort Index" at bounding box center [79, 198] width 159 height 320
drag, startPoint x: 325, startPoint y: 211, endPoint x: 325, endPoint y: 218, distance: 7.3
click at [325, 192] on input "number" at bounding box center [336, 181] width 72 height 21
click at [331, 260] on input "number" at bounding box center [336, 249] width 72 height 21
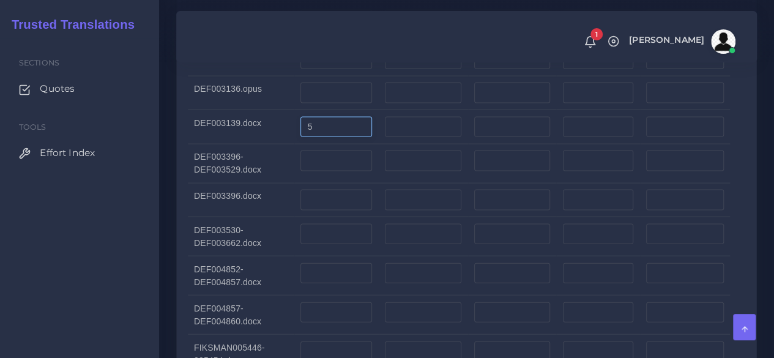
scroll to position [1284, 0]
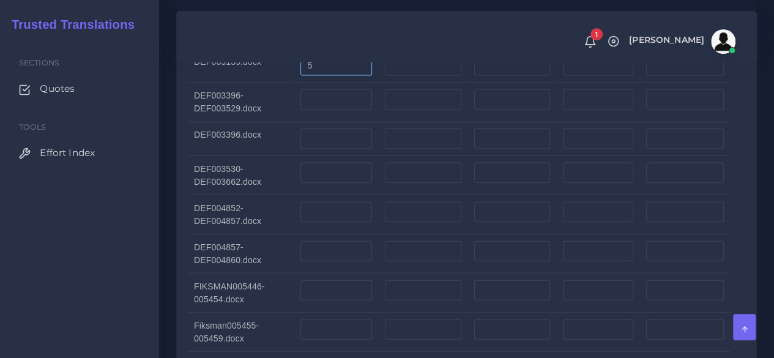
type input "5"
click at [175, 257] on div "DTP Recreation, Task(s) DTP Recreation Quantities Spanish TO English (US) Split…" at bounding box center [466, 124] width 599 height 735
click at [330, 110] on input "number" at bounding box center [336, 99] width 72 height 21
type input "134"
drag, startPoint x: 81, startPoint y: 268, endPoint x: 130, endPoint y: 262, distance: 49.3
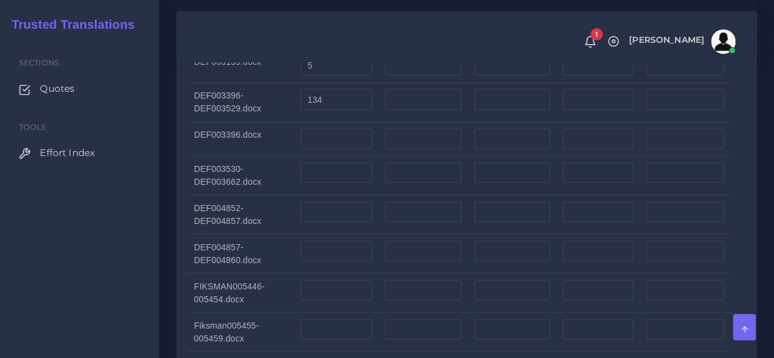
click at [81, 268] on div "Sections Quotes Tools Effort Index" at bounding box center [79, 198] width 159 height 320
click at [328, 149] on input "number" at bounding box center [336, 138] width 72 height 21
type input "268"
drag, startPoint x: 122, startPoint y: 220, endPoint x: 281, endPoint y: 220, distance: 158.4
click at [122, 220] on div "Sections Quotes Tools Effort Index" at bounding box center [79, 198] width 159 height 320
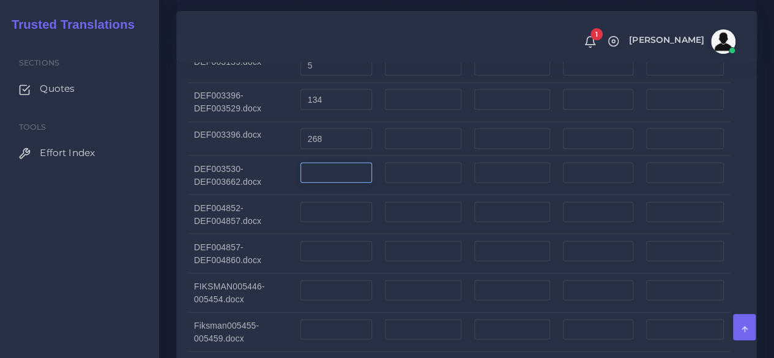
click at [323, 183] on input "number" at bounding box center [336, 173] width 72 height 21
type input "133"
click at [113, 287] on div "Sections Quotes Tools Effort Index" at bounding box center [79, 198] width 159 height 320
click at [341, 223] on input "number" at bounding box center [336, 212] width 72 height 21
type input "6"
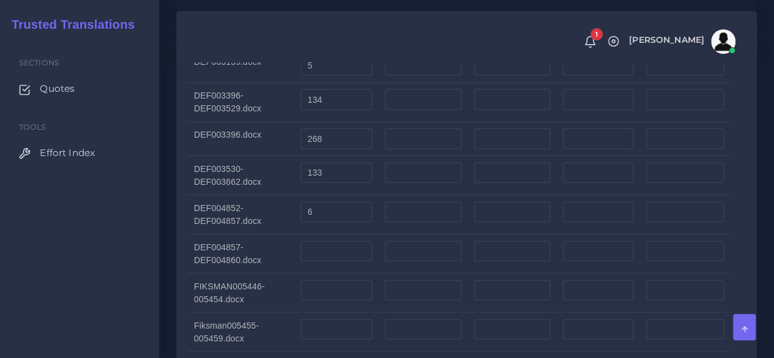
click at [161, 266] on div "Prepare Quote Home Quote Batch 1 Opportunity Name Delice Dominguez AM" at bounding box center [466, 254] width 615 height 3076
click at [324, 262] on input "number" at bounding box center [336, 251] width 72 height 21
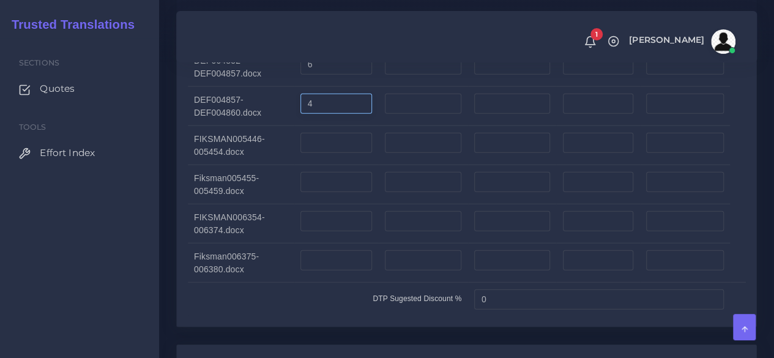
scroll to position [1468, 0]
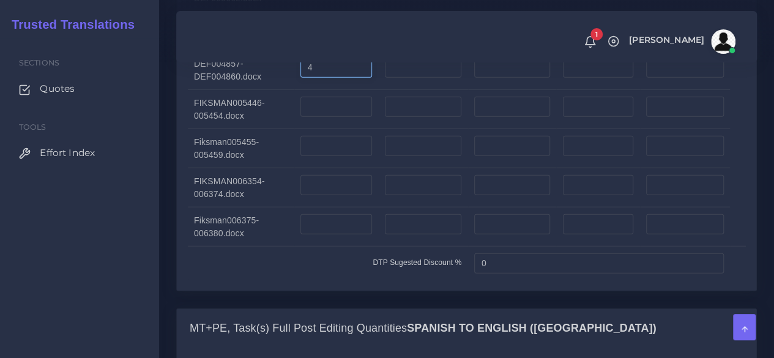
type input "4"
click at [331, 117] on input "number" at bounding box center [336, 107] width 72 height 21
type input "8"
type input "9"
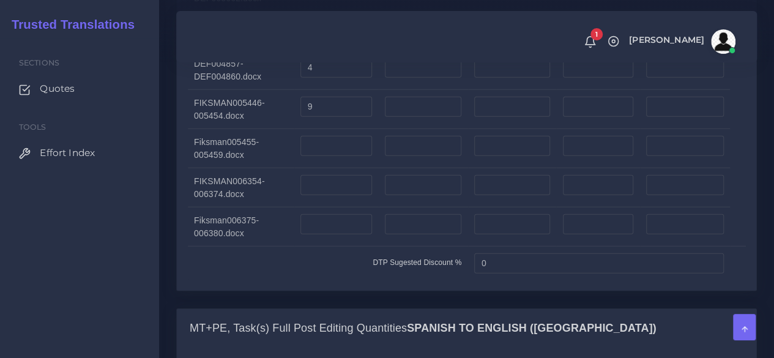
drag, startPoint x: 115, startPoint y: 239, endPoint x: 210, endPoint y: 241, distance: 95.4
click at [115, 239] on div "Sections Quotes Tools Effort Index" at bounding box center [79, 198] width 159 height 320
click at [336, 157] on input "number" at bounding box center [336, 146] width 72 height 21
type input "5"
click at [236, 207] on td "FIKSMAN006354-006374.docx" at bounding box center [241, 187] width 106 height 39
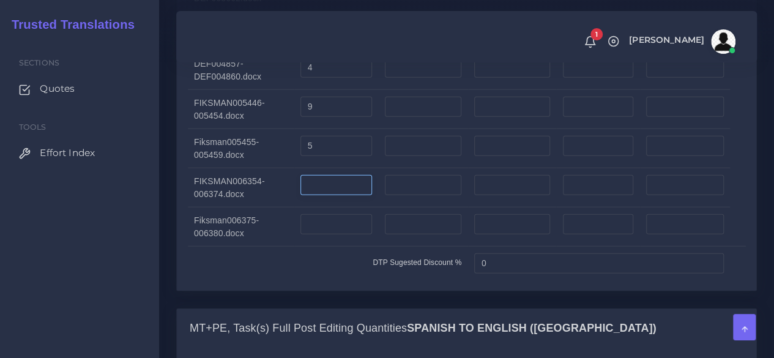
click at [325, 196] on input "number" at bounding box center [336, 185] width 72 height 21
type input "21"
click at [152, 254] on div "Sections Quotes Tools Effort Index" at bounding box center [79, 198] width 159 height 320
click at [335, 235] on input "number" at bounding box center [336, 224] width 72 height 21
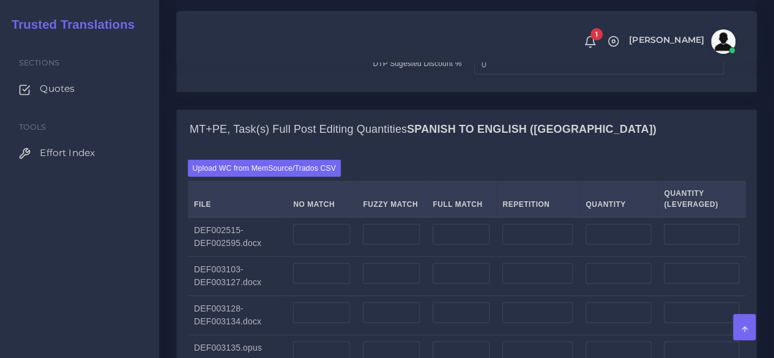
scroll to position [1605, 0]
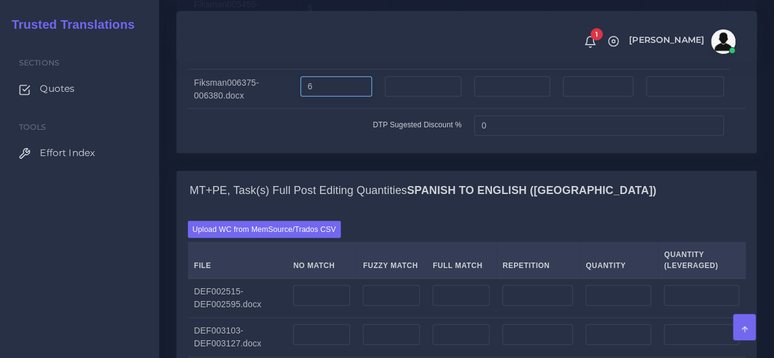
type input "6"
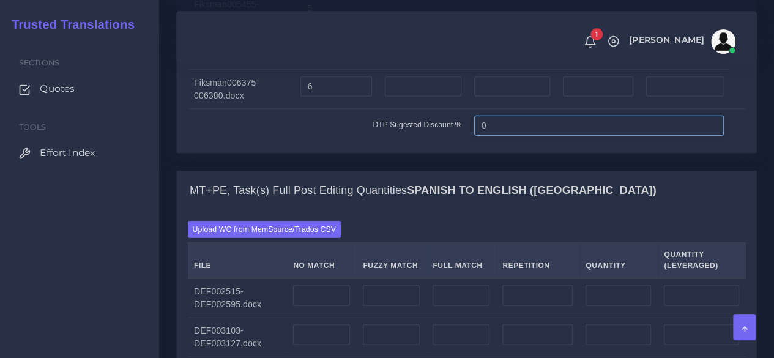
drag, startPoint x: 500, startPoint y: 156, endPoint x: 437, endPoint y: 160, distance: 63.1
click at [437, 142] on tr "DTP Sugested Discount % 0" at bounding box center [467, 126] width 558 height 34
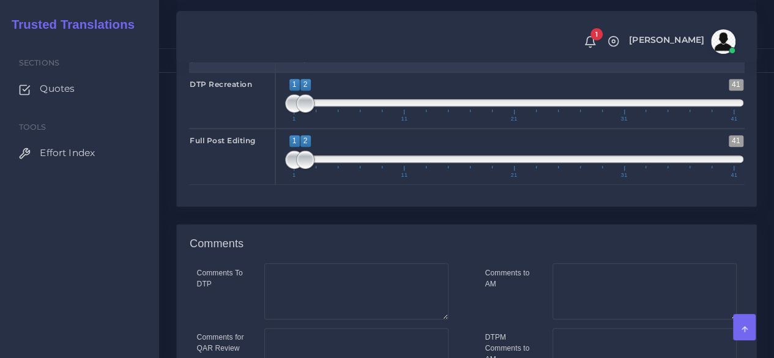
scroll to position [2767, 0]
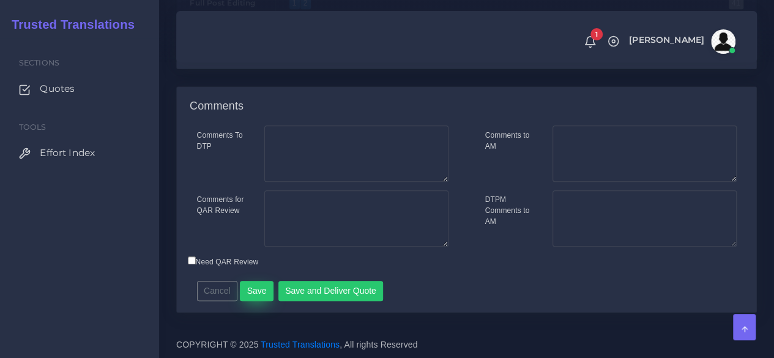
type input "20"
click at [255, 290] on button "Save" at bounding box center [257, 291] width 34 height 21
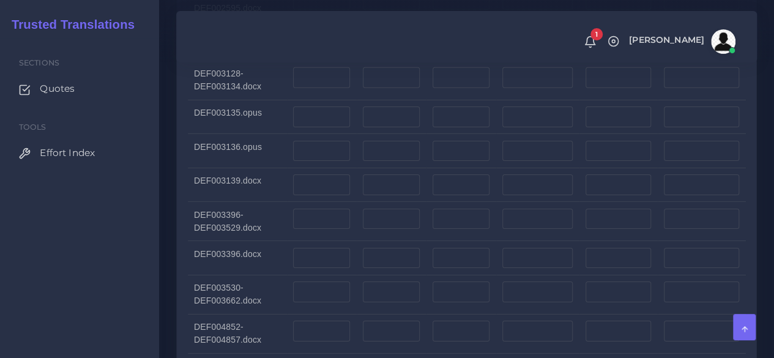
scroll to position [1957, 0]
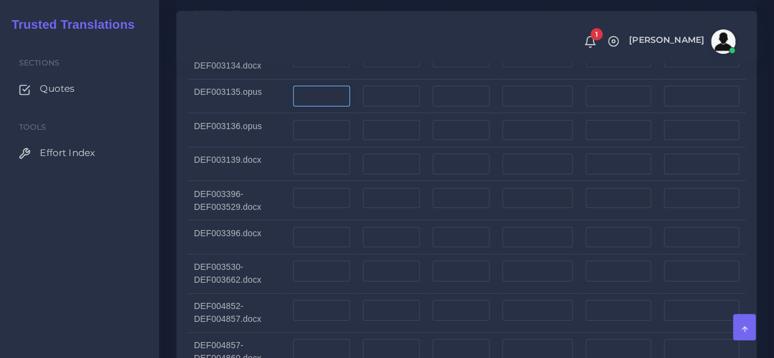
click at [317, 106] on input "number" at bounding box center [321, 96] width 57 height 21
type input "30"
click at [316, 141] on input "number" at bounding box center [321, 130] width 57 height 21
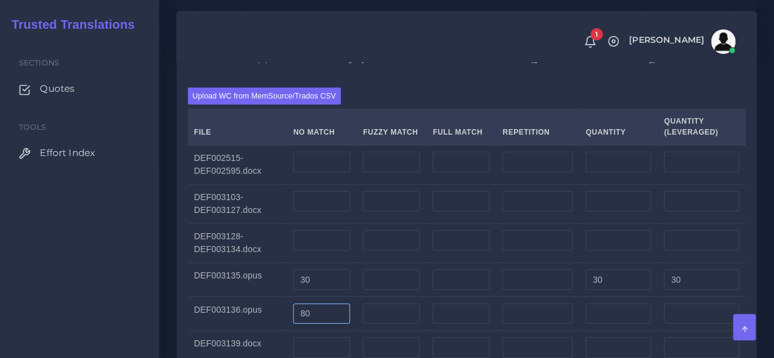
scroll to position [1835, 0]
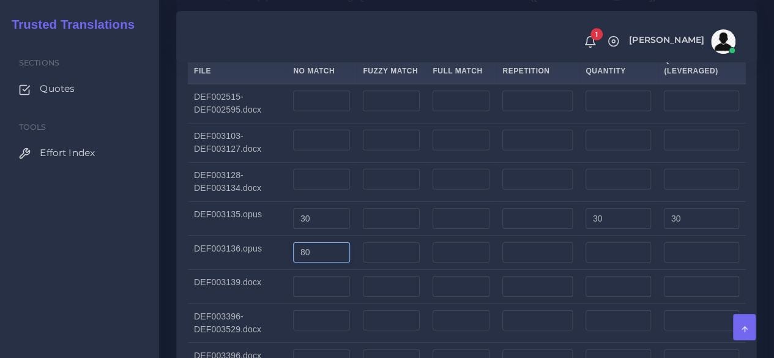
type input "80"
click at [327, 111] on input "number" at bounding box center [321, 101] width 57 height 21
type input "50894"
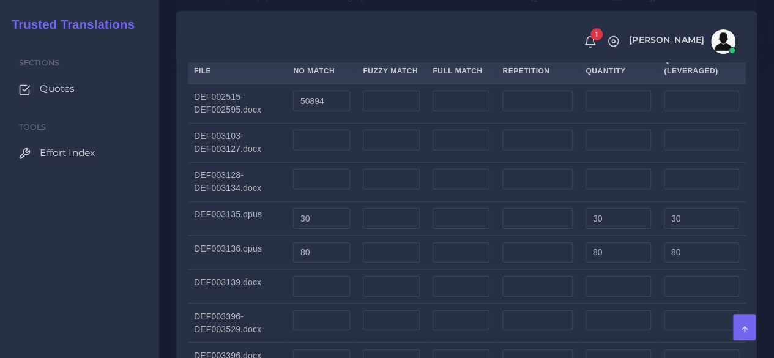
type input "50894"
click at [516, 111] on input "number" at bounding box center [537, 101] width 70 height 21
type input "157"
type input "51051"
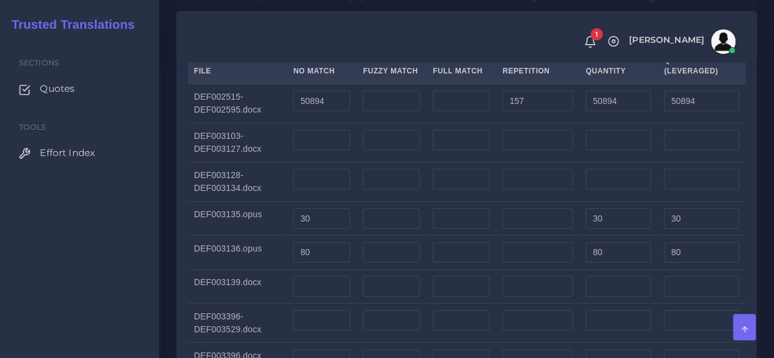
type input "50933"
click at [332, 150] on input "number" at bounding box center [321, 140] width 57 height 21
type input "17940"
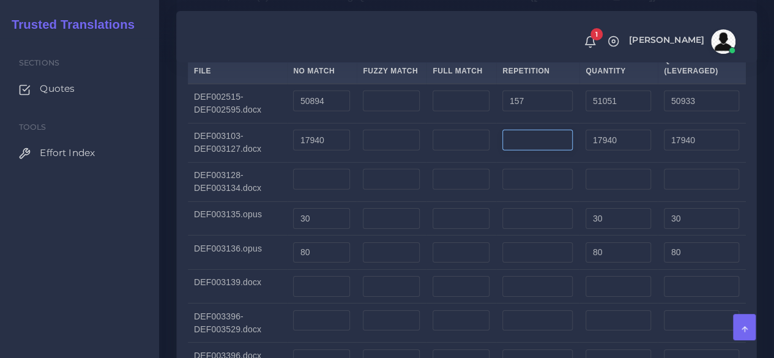
click at [527, 150] on input "number" at bounding box center [537, 140] width 70 height 21
type input "15"
type input "17955"
type input "17943"
click at [334, 190] on input "number" at bounding box center [321, 179] width 57 height 21
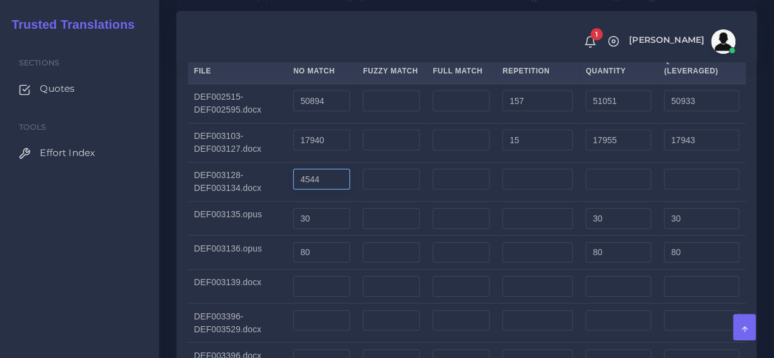
type input "4544"
click at [520, 190] on input "number" at bounding box center [537, 179] width 70 height 21
type input "2"
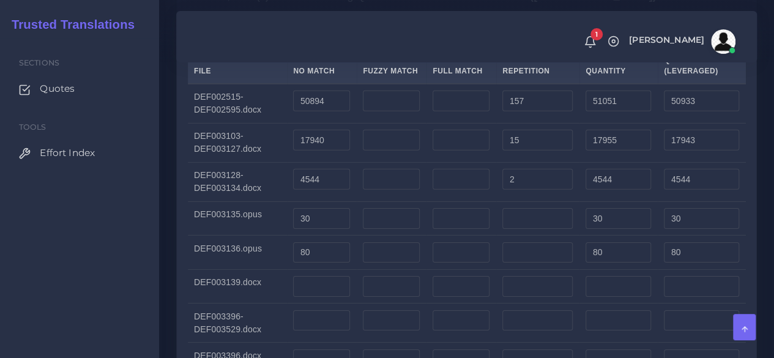
type input "4546"
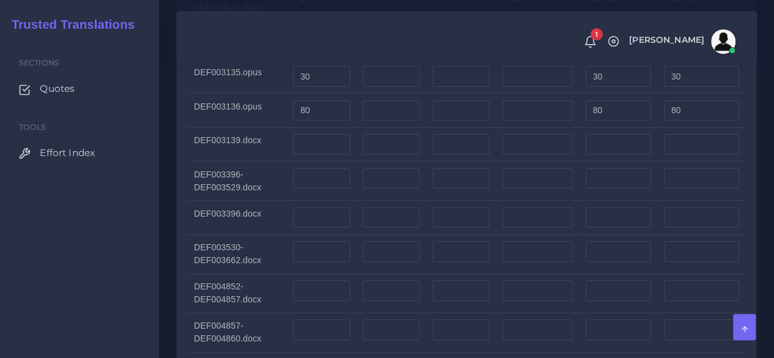
scroll to position [1957, 0]
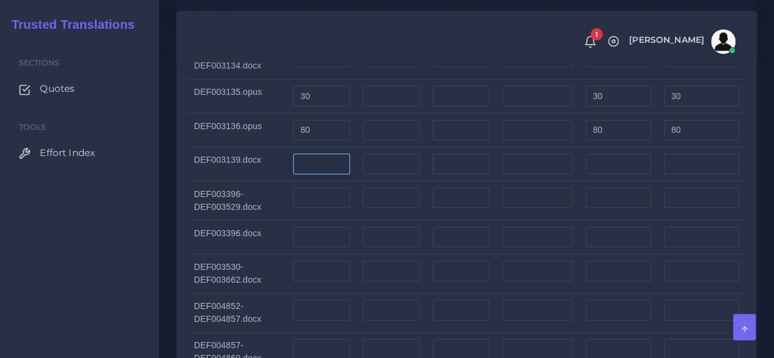
click at [330, 174] on input "number" at bounding box center [321, 164] width 57 height 21
type input "2257"
click at [547, 174] on input "number" at bounding box center [537, 164] width 70 height 21
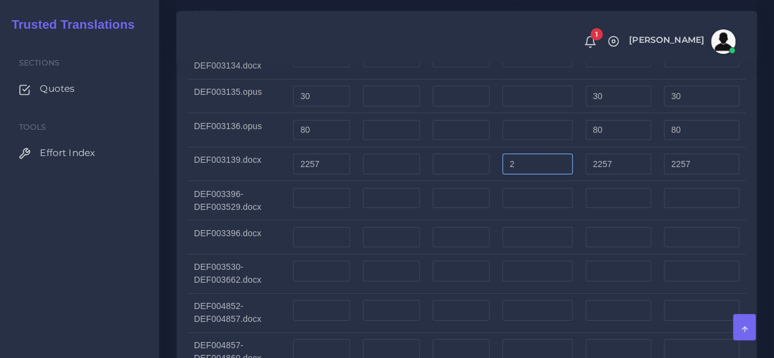
scroll to position [2018, 0]
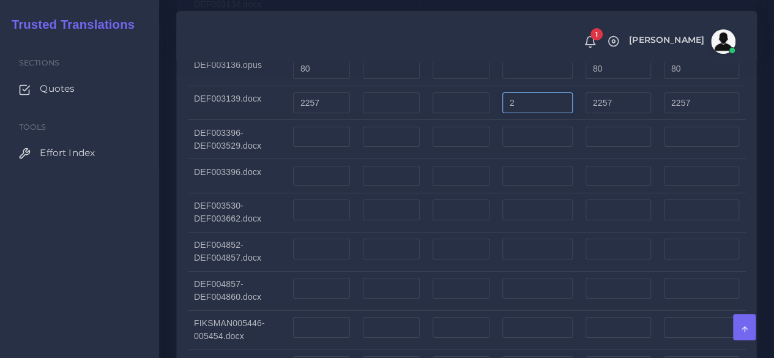
type input "2"
type input "2259"
click at [330, 147] on input "number" at bounding box center [321, 137] width 57 height 21
type input "70305"
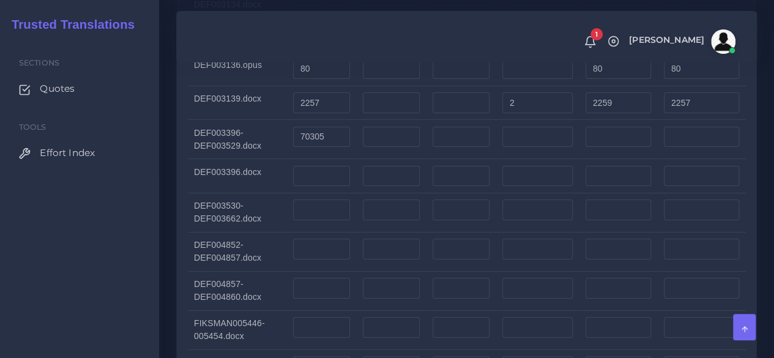
type input "70305"
click at [538, 147] on td at bounding box center [537, 139] width 83 height 39
click at [537, 147] on input "number" at bounding box center [537, 137] width 70 height 21
type input "21"
type input "70326"
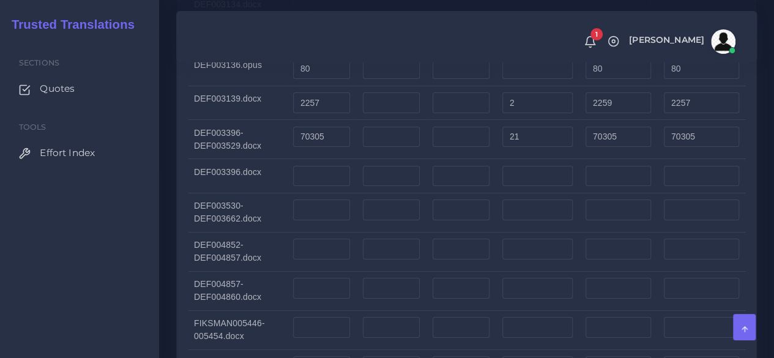
type input "70310"
click at [322, 187] on input "number" at bounding box center [321, 176] width 57 height 21
type input "67908"
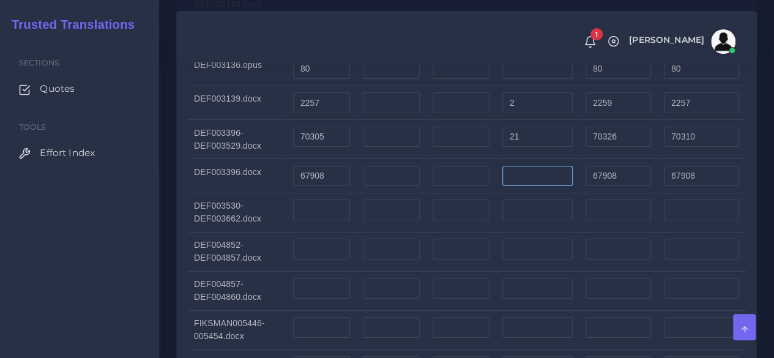
click at [520, 187] on input "number" at bounding box center [537, 176] width 70 height 21
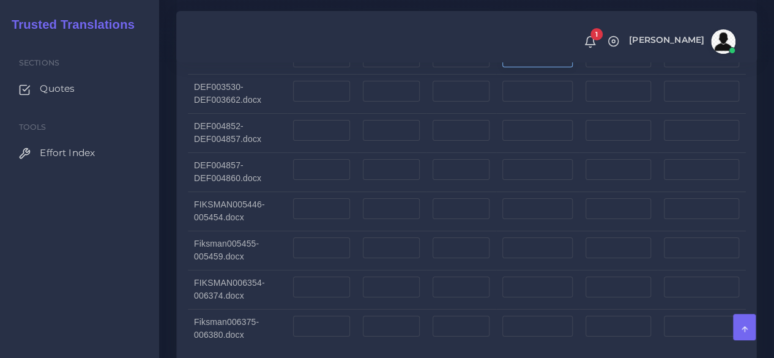
scroll to position [2141, 0]
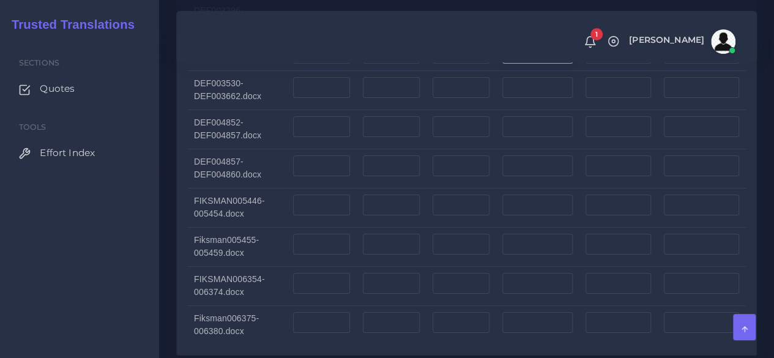
type input "3614"
type input "71522"
type input "68811"
click at [322, 98] on input "number" at bounding box center [321, 87] width 57 height 21
type input "23381"
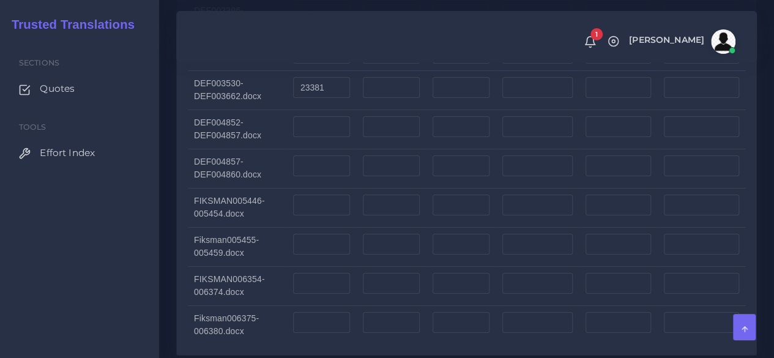
type input "23381"
click at [515, 98] on input "number" at bounding box center [537, 87] width 70 height 21
type input "50"
type input "23431"
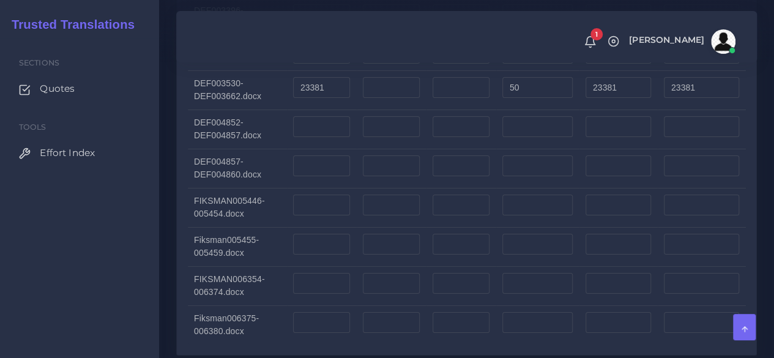
type input "23393"
click at [327, 137] on input "number" at bounding box center [321, 126] width 57 height 21
type input "3412"
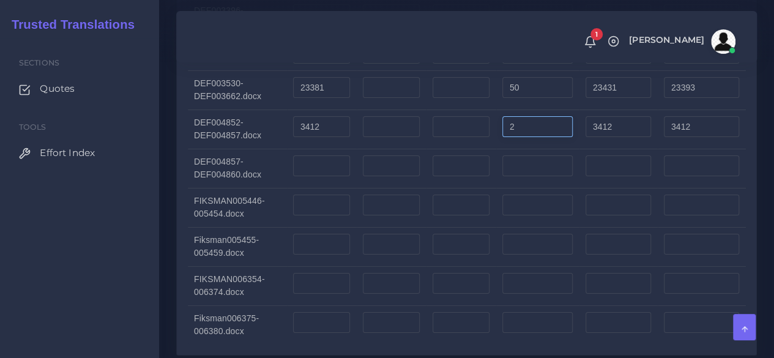
click at [522, 137] on input "2" at bounding box center [537, 126] width 70 height 21
type input "2"
type input "3414"
click at [303, 176] on input "number" at bounding box center [321, 165] width 57 height 21
type input "1497"
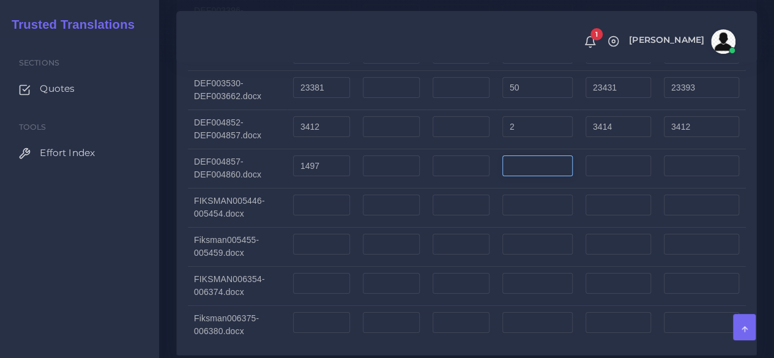
type input "1497"
click at [525, 176] on input "number" at bounding box center [537, 165] width 70 height 21
type input "1"
type input "1498"
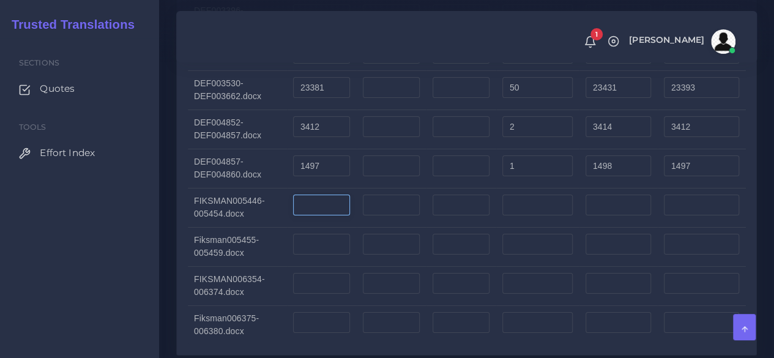
click at [331, 215] on input "number" at bounding box center [321, 204] width 57 height 21
type input "4987"
click at [522, 215] on input "number" at bounding box center [537, 204] width 70 height 21
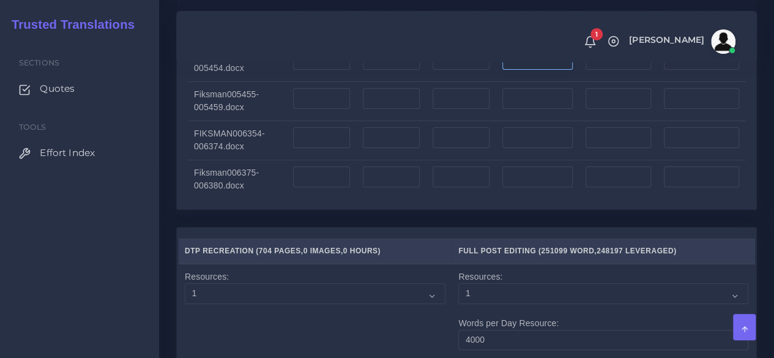
scroll to position [2263, 0]
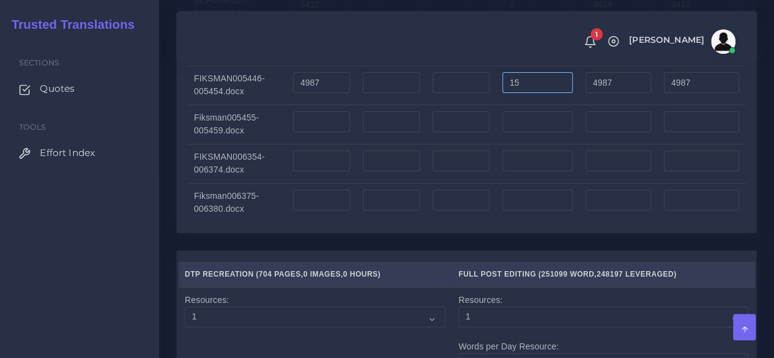
type input "15"
type input "5002"
type input "4990"
click at [322, 132] on input "number" at bounding box center [321, 121] width 57 height 21
type input "2375"
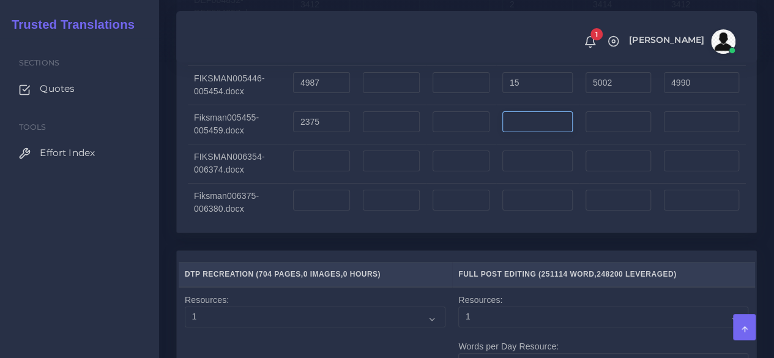
type input "2375"
click at [526, 132] on input "number" at bounding box center [537, 121] width 70 height 21
type input "2"
type input "2377"
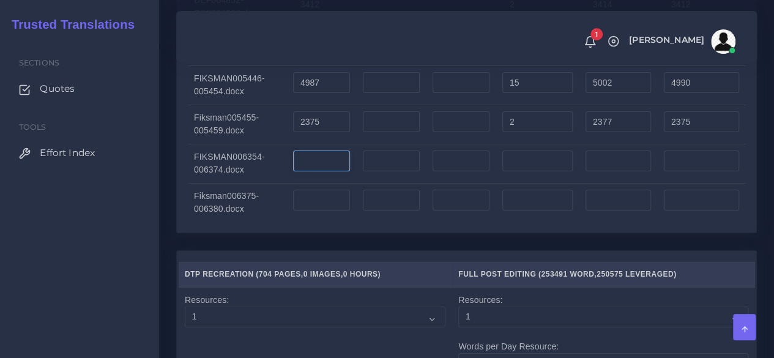
click at [336, 171] on input "number" at bounding box center [321, 160] width 57 height 21
type input "11623"
click at [560, 171] on input "number" at bounding box center [537, 160] width 70 height 21
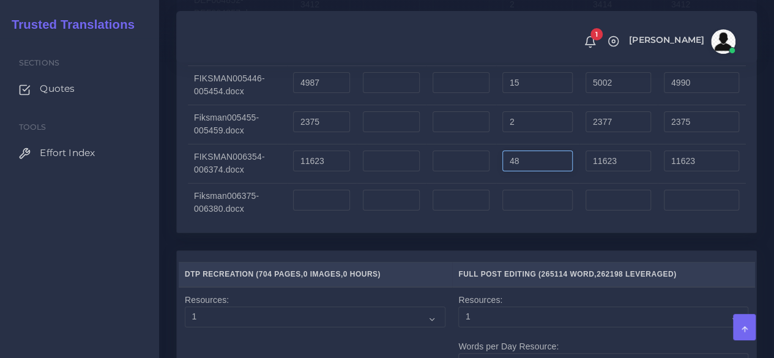
type input "48"
type input "11671"
type input "11635"
click at [328, 210] on input "number" at bounding box center [321, 200] width 57 height 21
type input "2711"
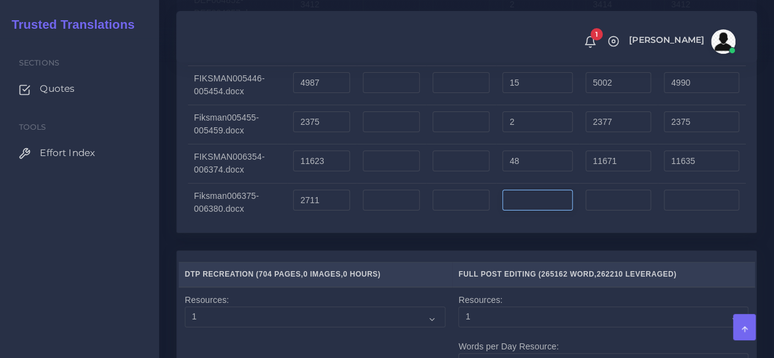
type input "2711"
click at [535, 210] on input "number" at bounding box center [537, 200] width 70 height 21
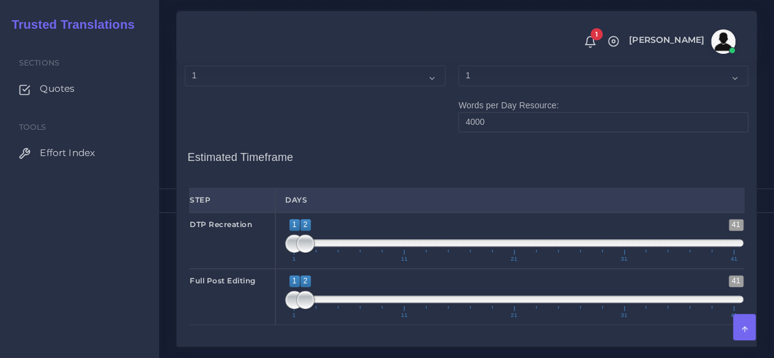
scroll to position [2446, 0]
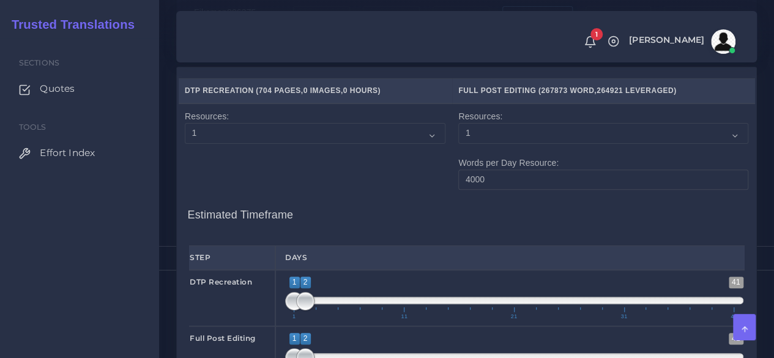
type input "11"
type input "2722"
type input "2713"
click at [484, 144] on select "1 2 3 4 5 6 7 8 9 10" at bounding box center [603, 133] width 290 height 21
click at [459, 144] on select "1 2 3 4 5 6 7 8 9 10" at bounding box center [603, 133] width 290 height 21
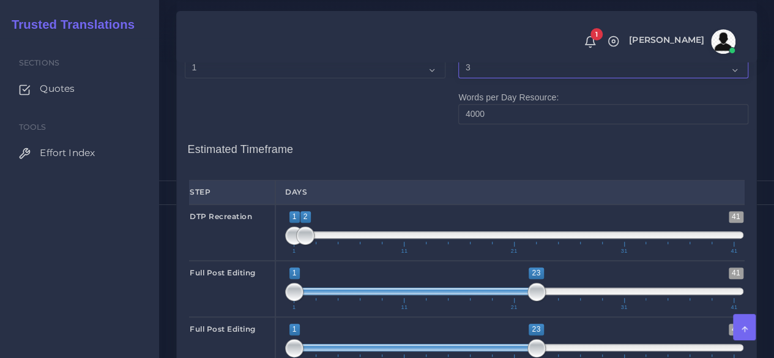
scroll to position [2507, 0]
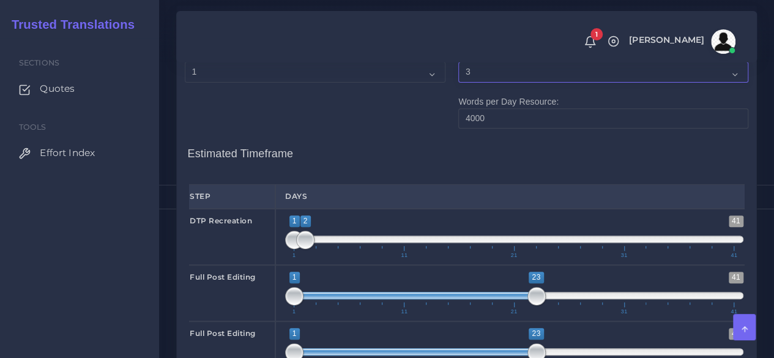
click at [476, 83] on select "1 2 3 4 5 6 7 8 9 10" at bounding box center [603, 72] width 290 height 21
select select "4"
click at [459, 83] on select "1 2 3 4 5 6 7 8 9 10" at bounding box center [603, 72] width 290 height 21
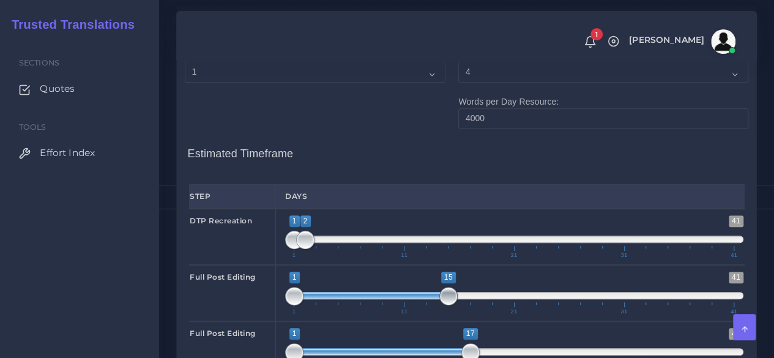
drag, startPoint x: 472, startPoint y: 319, endPoint x: 454, endPoint y: 321, distance: 18.4
click at [454, 305] on span at bounding box center [448, 296] width 18 height 18
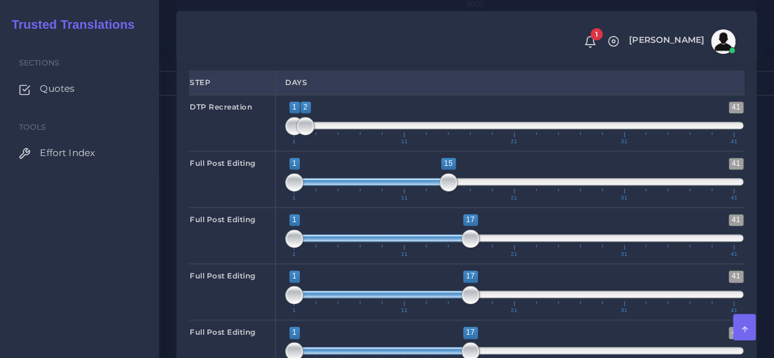
scroll to position [2630, 0]
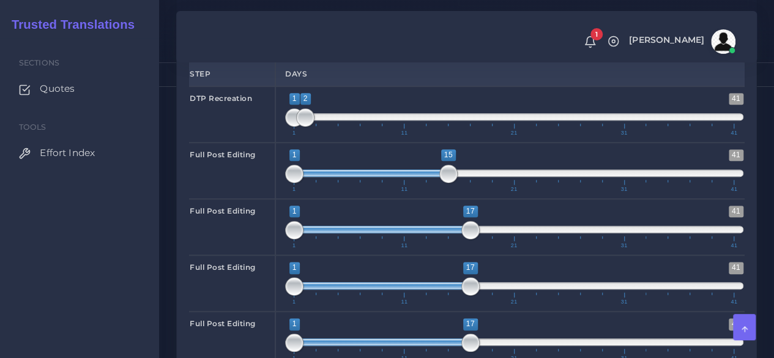
type input "2;16"
drag, startPoint x: 373, startPoint y: 194, endPoint x: 389, endPoint y: 194, distance: 15.9
click at [389, 177] on span at bounding box center [382, 172] width 154 height 7
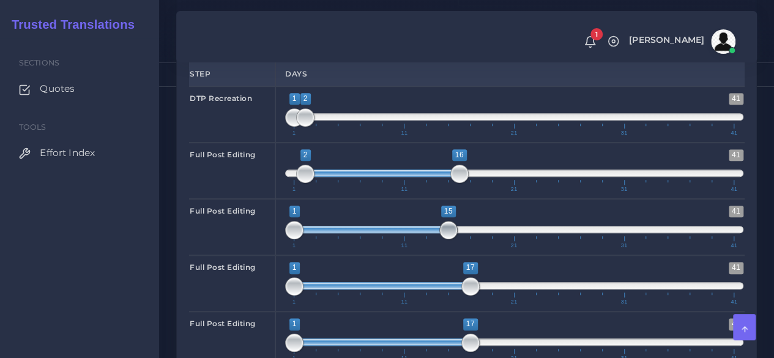
drag, startPoint x: 470, startPoint y: 250, endPoint x: 450, endPoint y: 254, distance: 19.9
click at [450, 239] on span at bounding box center [448, 230] width 18 height 18
type input "2;16"
drag, startPoint x: 410, startPoint y: 250, endPoint x: 421, endPoint y: 251, distance: 11.1
click at [421, 233] on span at bounding box center [382, 229] width 154 height 7
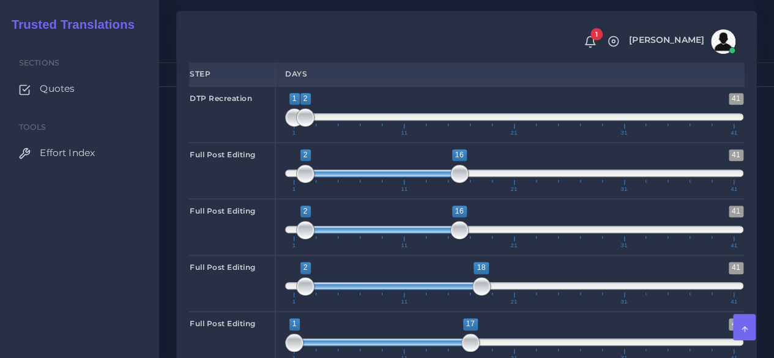
drag, startPoint x: 421, startPoint y: 306, endPoint x: 437, endPoint y: 309, distance: 16.1
click at [437, 289] on span at bounding box center [393, 285] width 176 height 7
type input "2;16"
drag, startPoint x: 477, startPoint y: 305, endPoint x: 457, endPoint y: 309, distance: 19.9
click at [457, 295] on span at bounding box center [459, 286] width 18 height 18
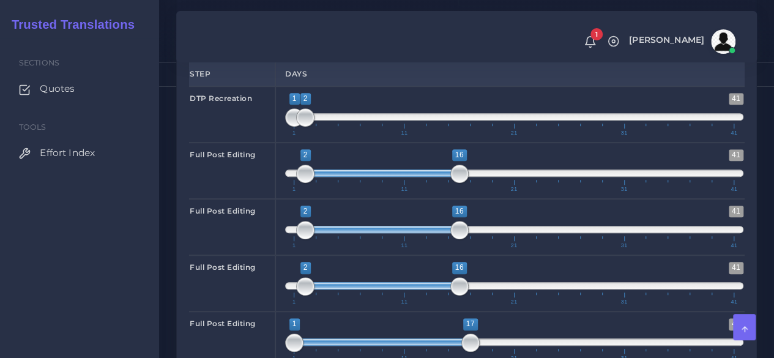
scroll to position [2813, 0]
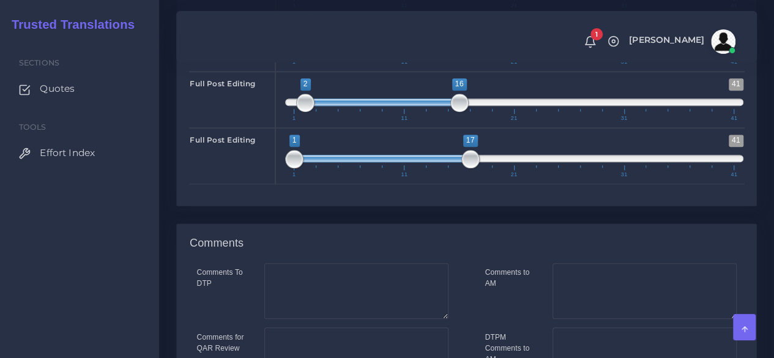
click at [408, 162] on span at bounding box center [382, 158] width 176 height 7
drag, startPoint x: 408, startPoint y: 182, endPoint x: 424, endPoint y: 182, distance: 16.5
click at [424, 162] on span at bounding box center [393, 158] width 176 height 7
type input "2;16"
drag, startPoint x: 482, startPoint y: 179, endPoint x: 464, endPoint y: 180, distance: 18.4
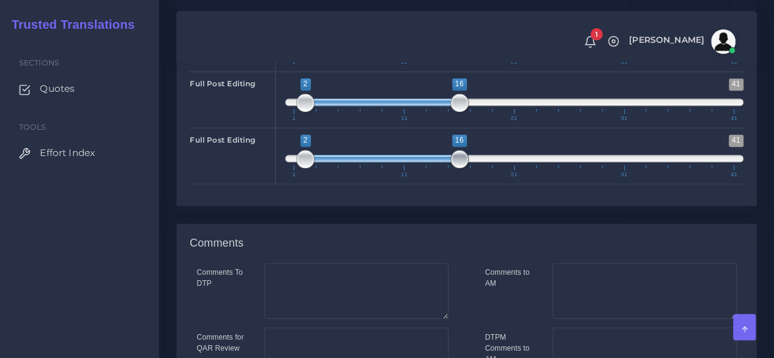
click at [464, 168] on span at bounding box center [459, 159] width 18 height 18
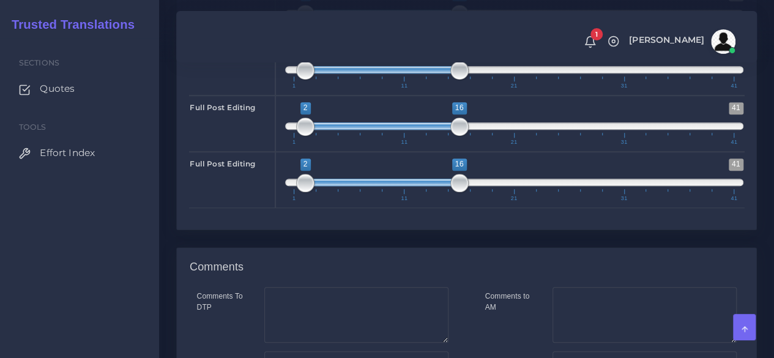
scroll to position [2970, 0]
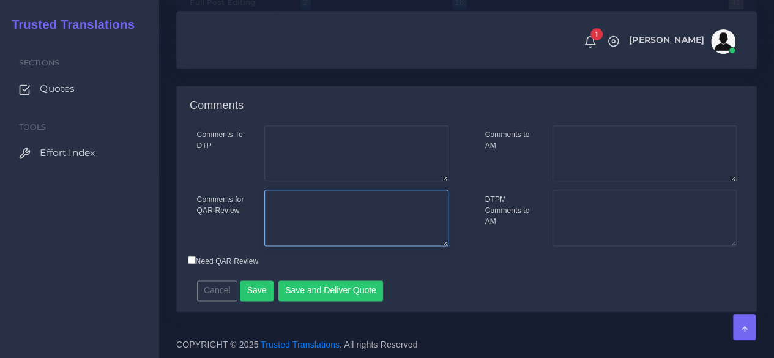
click at [346, 204] on textarea "Comments for QAR Review" at bounding box center [356, 218] width 184 height 56
type textarea "704 pages in total"
click at [252, 284] on button "Save" at bounding box center [257, 290] width 34 height 21
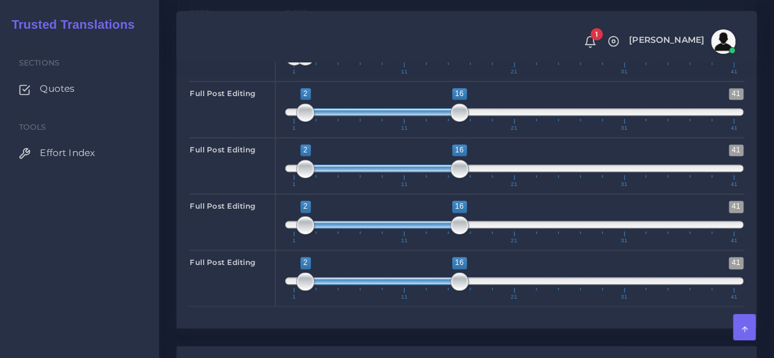
scroll to position [2970, 0]
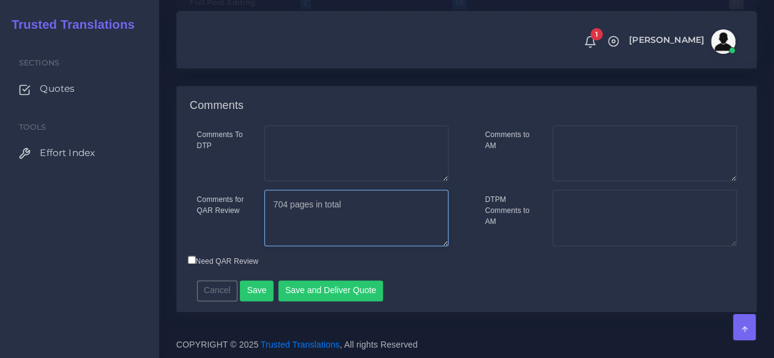
click at [383, 194] on textarea "704 pages in total" at bounding box center [356, 218] width 184 height 56
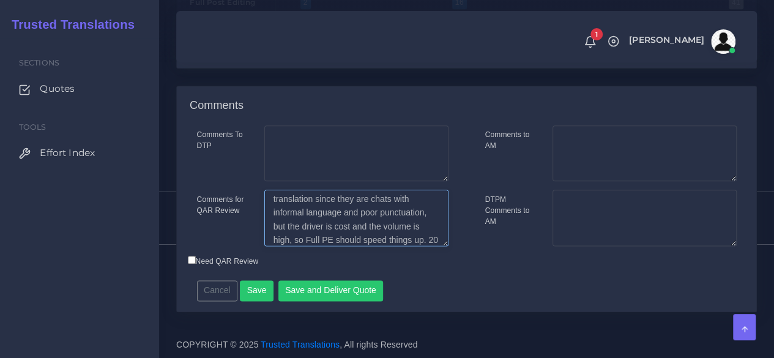
scroll to position [88, 0]
type textarea "704 pages in total, they need recreation. There are 2 audio files, but they are…"
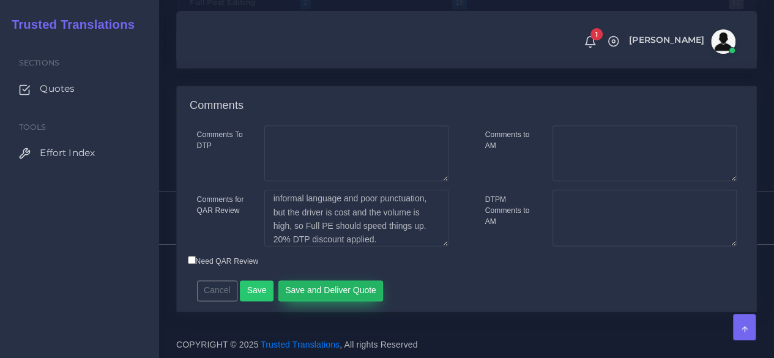
click at [345, 293] on button "Save and Deliver Quote" at bounding box center [330, 290] width 105 height 21
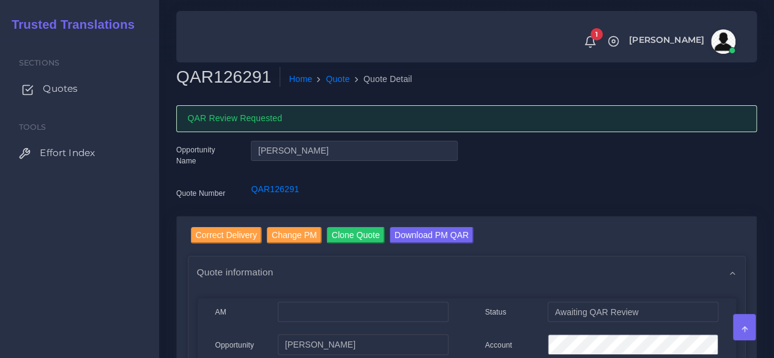
click at [81, 90] on link "Quotes" at bounding box center [79, 89] width 141 height 26
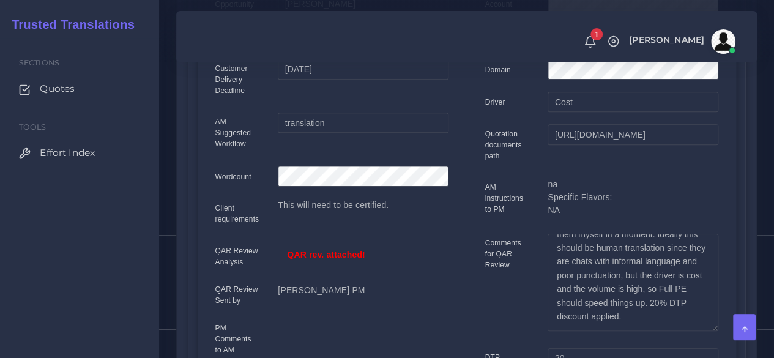
scroll to position [82, 0]
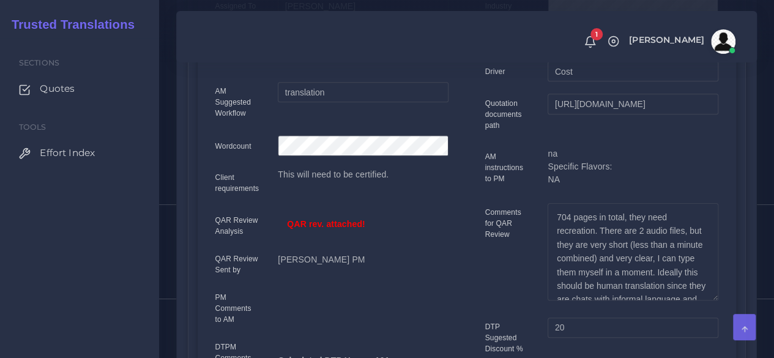
scroll to position [367, 0]
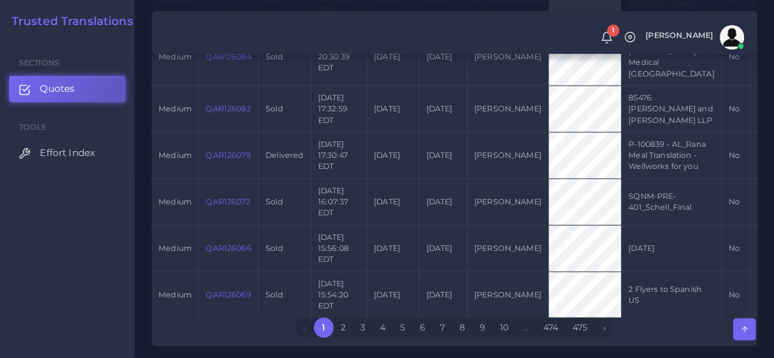
scroll to position [1590, 0]
click at [62, 89] on span "Quotes" at bounding box center [60, 88] width 35 height 13
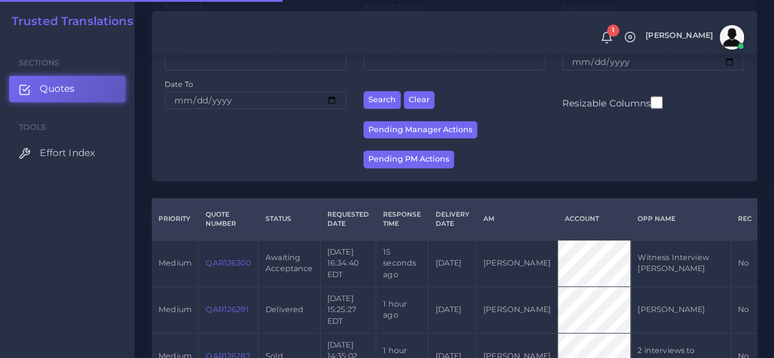
scroll to position [306, 0]
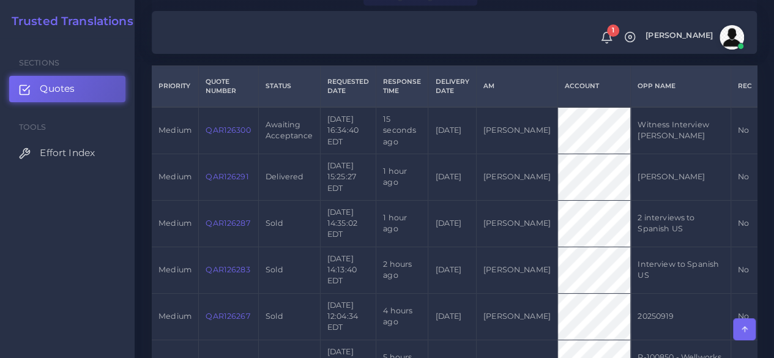
click at [229, 130] on link "QAR126300" at bounding box center [227, 129] width 45 height 9
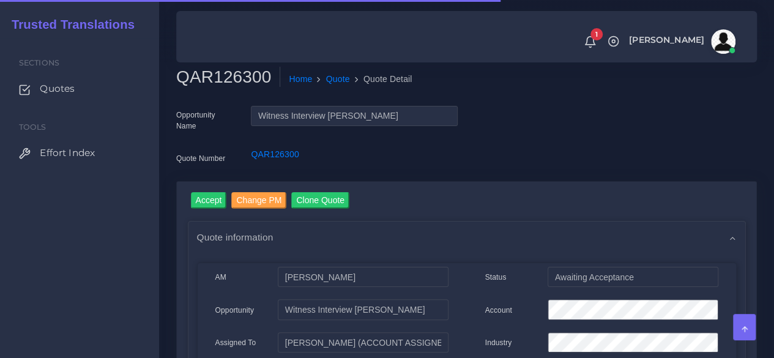
click at [228, 76] on h2 "QAR126300" at bounding box center [228, 77] width 104 height 21
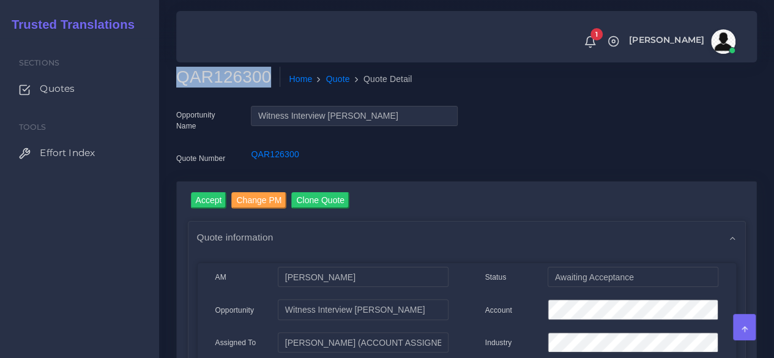
click at [228, 76] on h2 "QAR126300" at bounding box center [228, 77] width 104 height 21
copy h2 "QAR126300"
click at [213, 197] on input "Accept" at bounding box center [209, 200] width 36 height 17
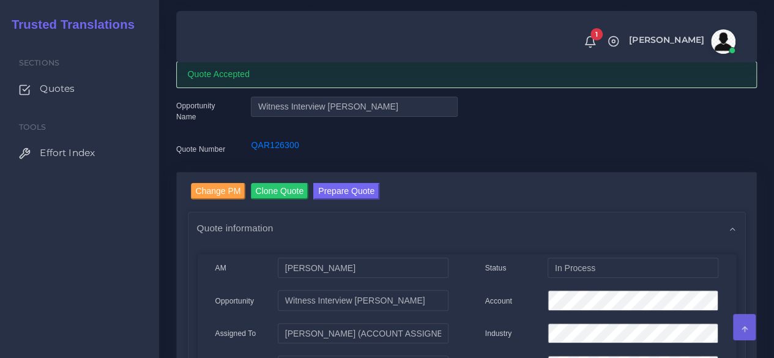
scroll to position [122, 0]
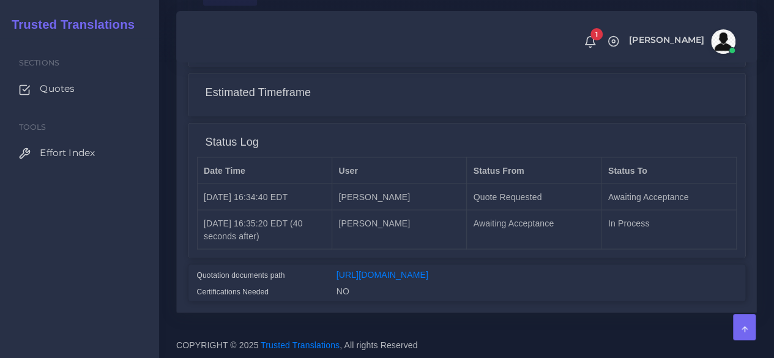
scroll to position [1101, 0]
click at [428, 271] on link "[URL][DOMAIN_NAME]" at bounding box center [382, 274] width 92 height 10
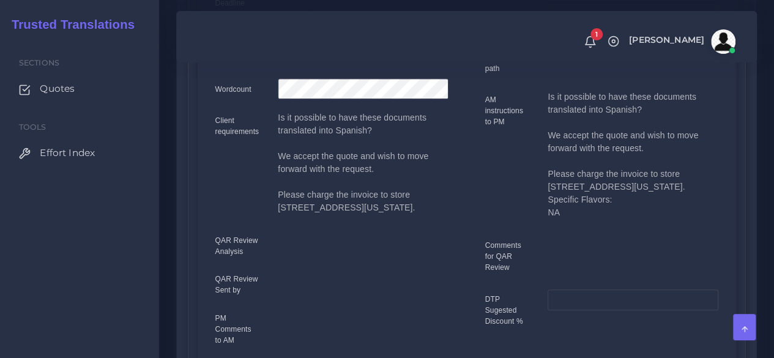
scroll to position [122, 0]
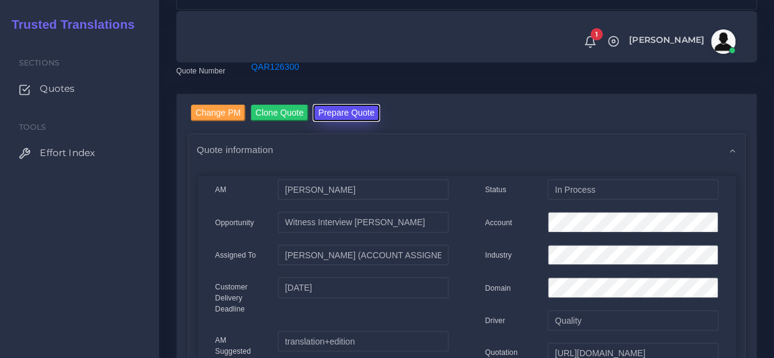
click at [351, 114] on button "Prepare Quote" at bounding box center [346, 113] width 66 height 17
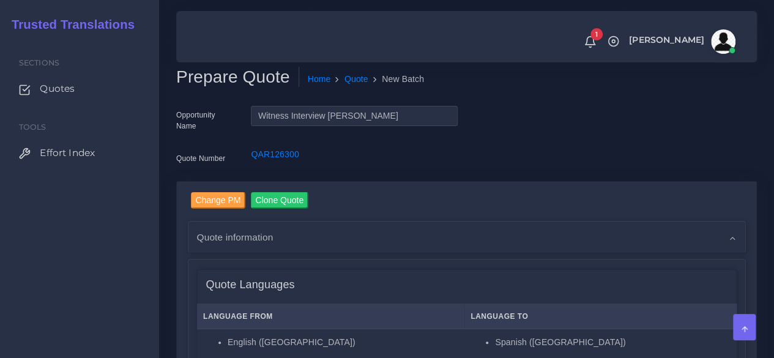
scroll to position [306, 0]
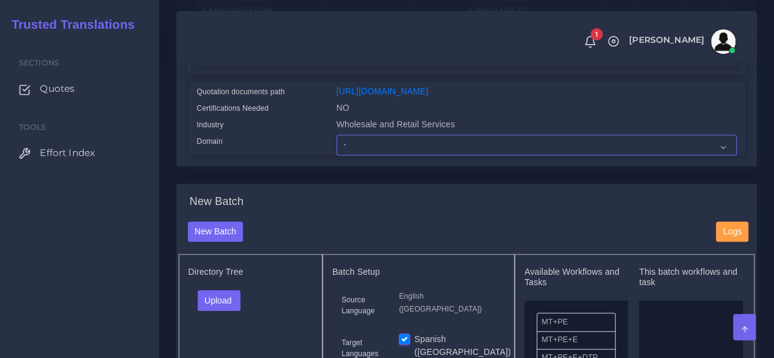
click at [361, 155] on select "- Advertising and Media Agriculture, Forestry and Fishing Architecture, Buildin…" at bounding box center [536, 145] width 400 height 21
select select "Human Resources - HR"
click at [336, 155] on select "- Advertising and Media Agriculture, Forestry and Fishing Architecture, Buildin…" at bounding box center [536, 145] width 400 height 21
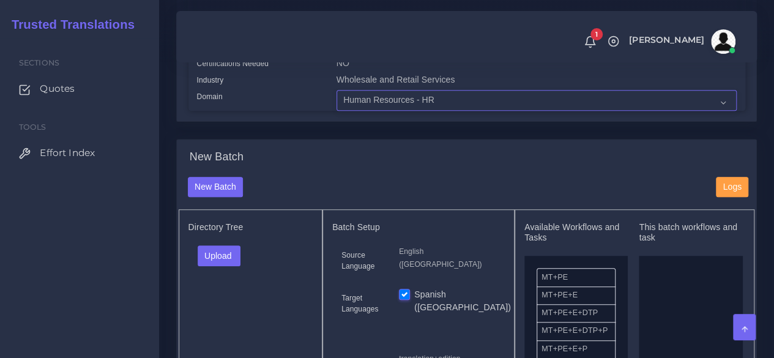
scroll to position [428, 0]
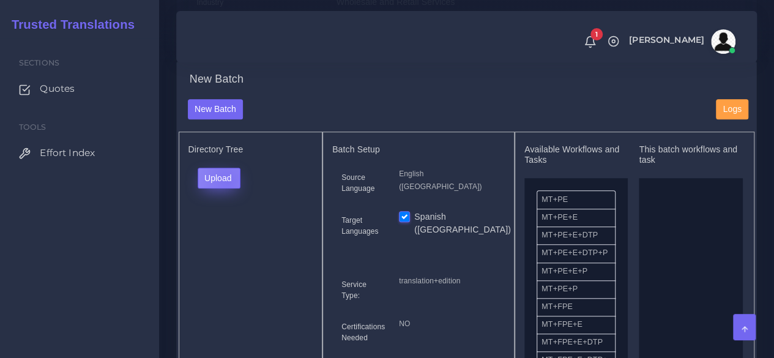
click at [226, 188] on button "Upload" at bounding box center [219, 178] width 43 height 21
click at [218, 232] on label "Files" at bounding box center [240, 223] width 84 height 15
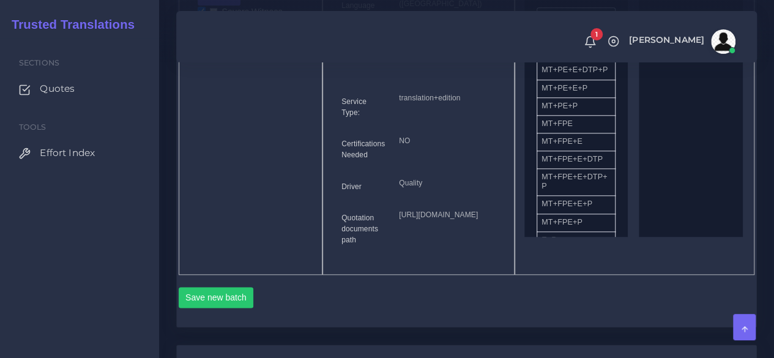
scroll to position [612, 0]
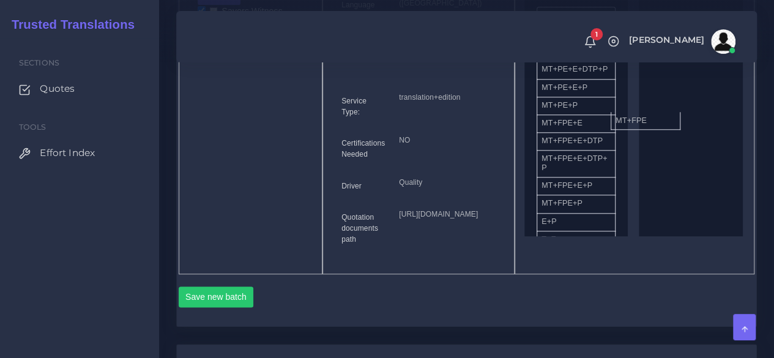
drag, startPoint x: 568, startPoint y: 154, endPoint x: 681, endPoint y: 142, distance: 114.3
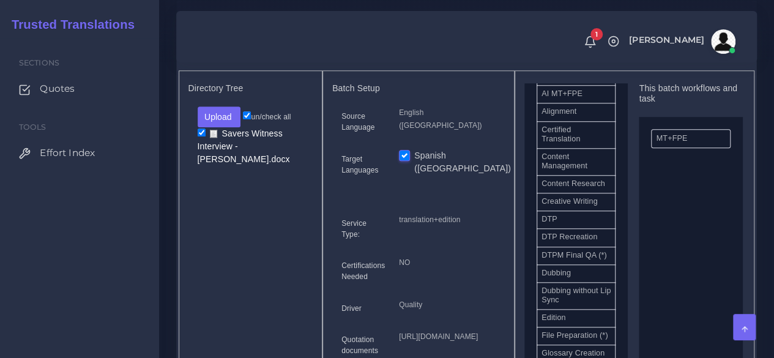
scroll to position [367, 0]
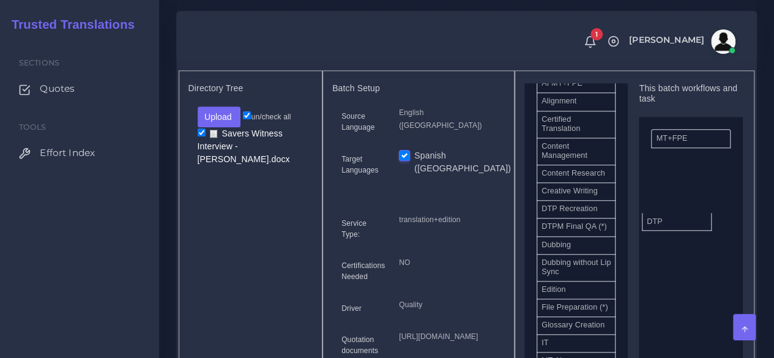
drag, startPoint x: 575, startPoint y: 242, endPoint x: 680, endPoint y: 240, distance: 105.2
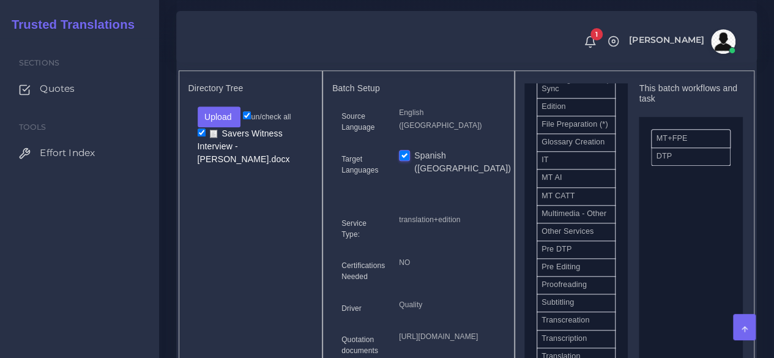
scroll to position [550, 0]
drag, startPoint x: 620, startPoint y: 305, endPoint x: 693, endPoint y: 155, distance: 166.6
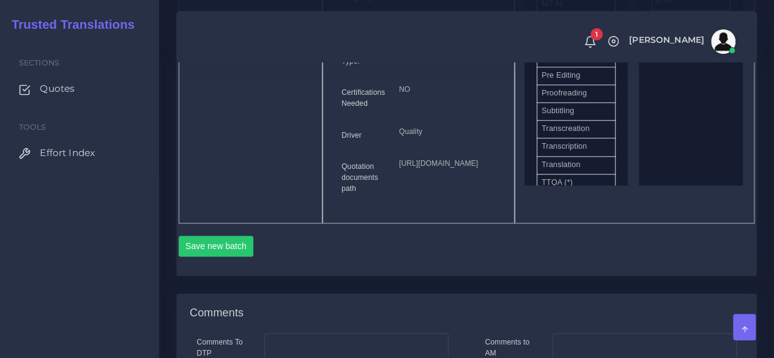
scroll to position [795, 0]
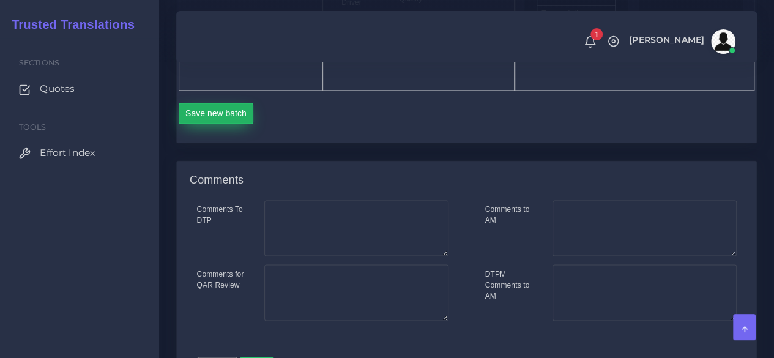
click at [236, 124] on button "Save new batch" at bounding box center [216, 113] width 75 height 21
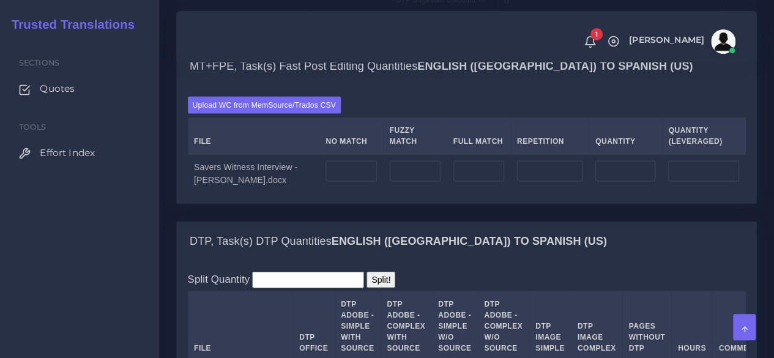
scroll to position [1040, 0]
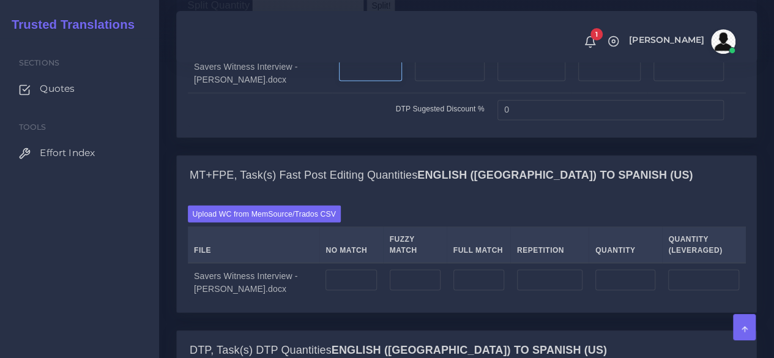
click at [339, 81] on input "number" at bounding box center [371, 71] width 64 height 21
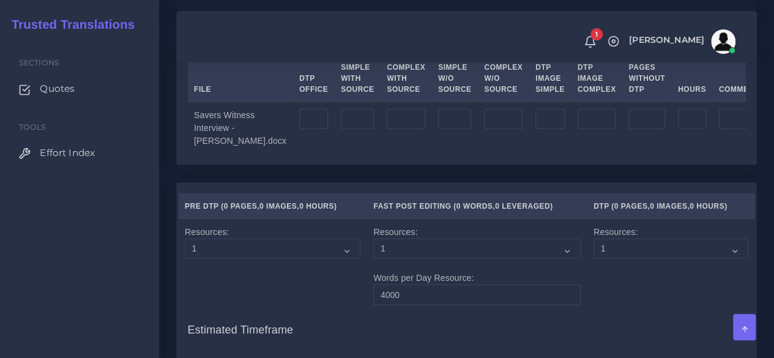
type input "4"
click at [299, 130] on input "number" at bounding box center [313, 119] width 29 height 21
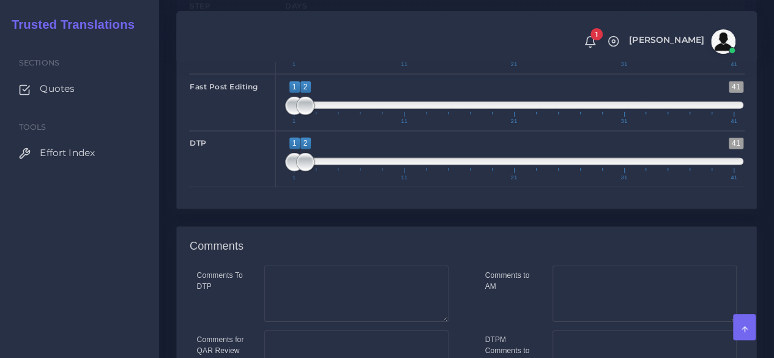
scroll to position [2032, 0]
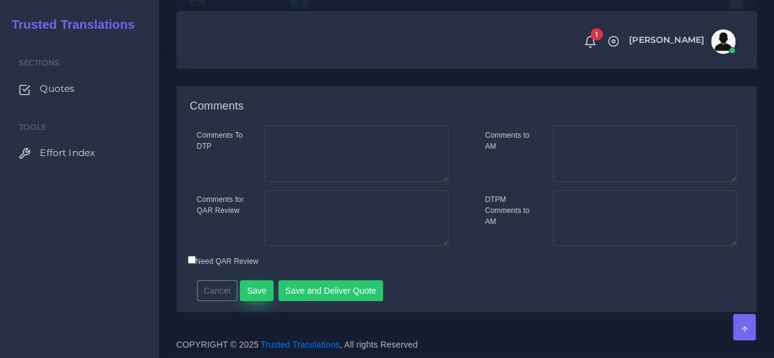
type input "4"
click at [254, 296] on button "Save" at bounding box center [257, 290] width 34 height 21
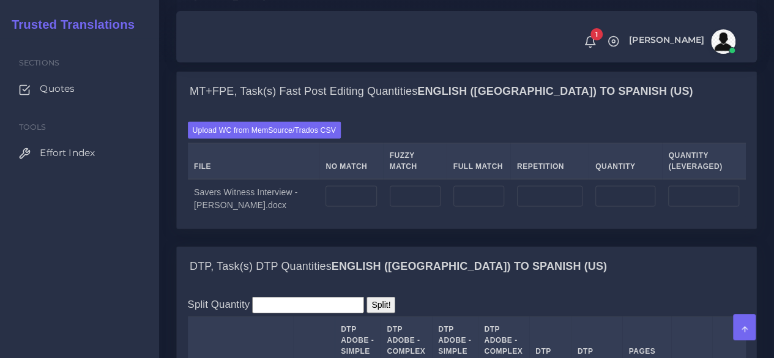
scroll to position [1223, 0]
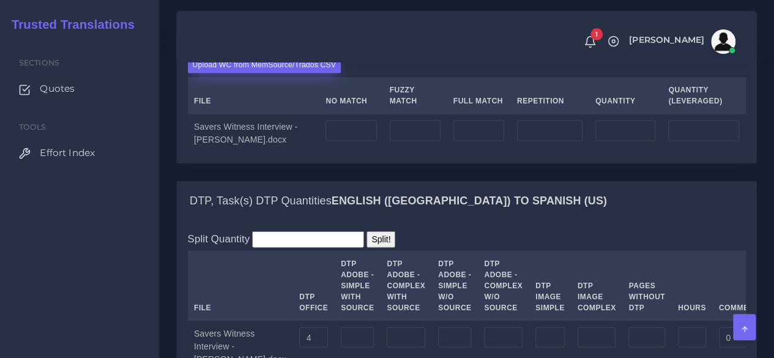
click at [246, 73] on label "Upload WC from MemSource/Trados CSV" at bounding box center [265, 64] width 154 height 17
click at [0, 0] on input "Upload WC from MemSource/Trados CSV" at bounding box center [0, 0] width 0 height 0
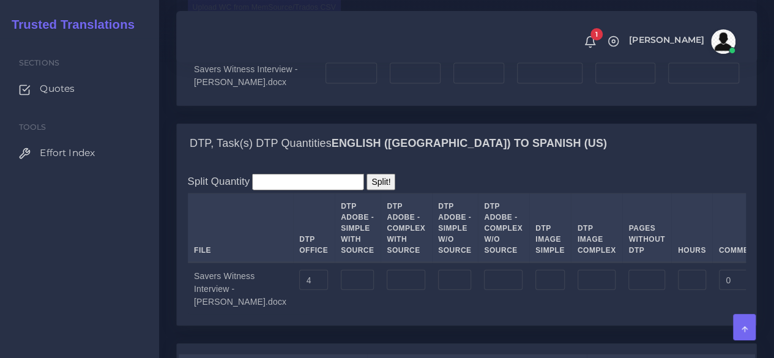
scroll to position [1284, 0]
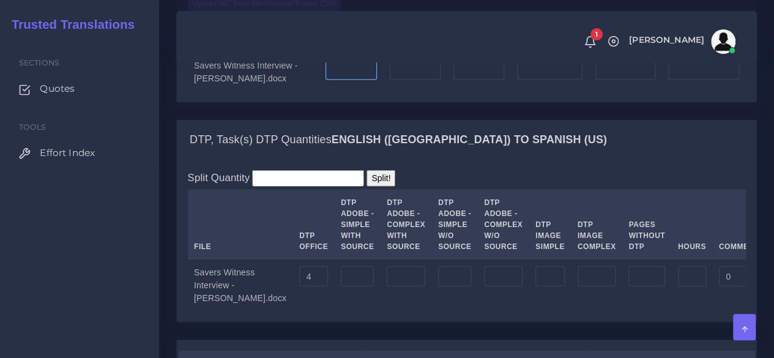
click at [325, 80] on input "number" at bounding box center [350, 69] width 51 height 21
type input "1239"
click at [404, 80] on input "number" at bounding box center [415, 69] width 51 height 21
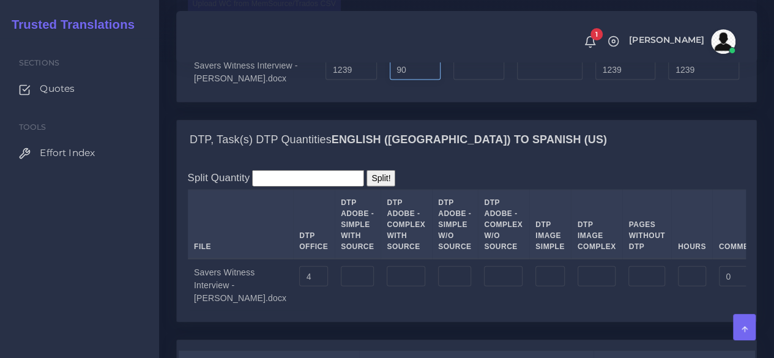
type input "90"
type input "1329"
type input "1284"
click at [466, 80] on input "number" at bounding box center [478, 69] width 51 height 21
type input "303"
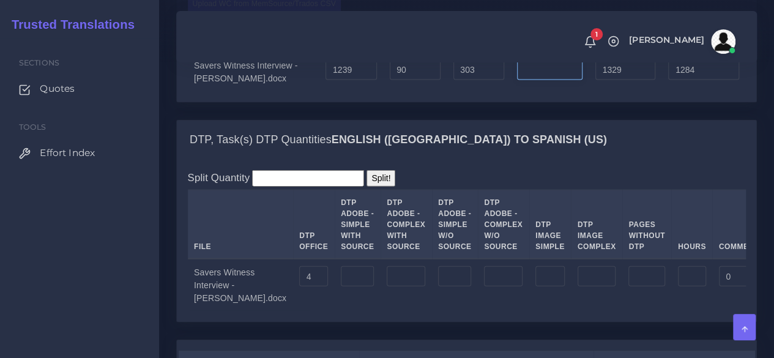
type input "1632"
type input "1359"
click at [561, 80] on input "number" at bounding box center [549, 69] width 65 height 21
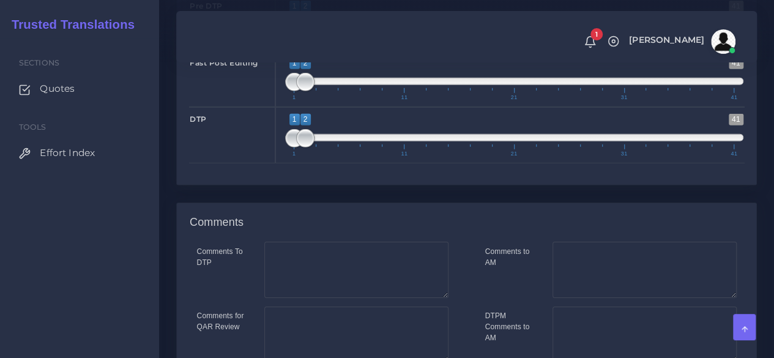
scroll to position [1835, 0]
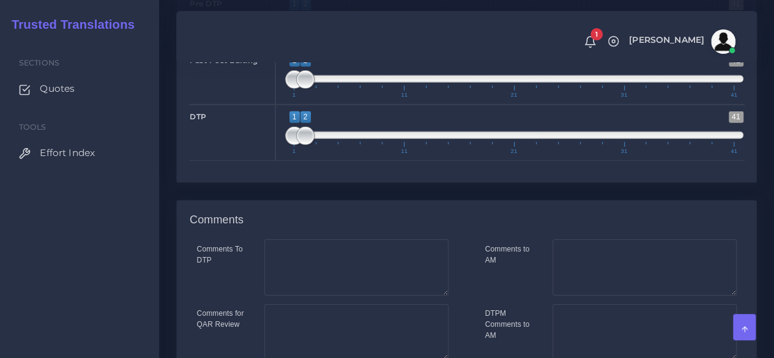
type input "0"
type input "1;1"
drag, startPoint x: 299, startPoint y: 140, endPoint x: 266, endPoint y: 140, distance: 33.0
click at [266, 48] on div "Pre DTP 1 41 1 1 1 — 1 1 11 21 31 41 1;1" at bounding box center [466, 19] width 573 height 56
type input "1;1"
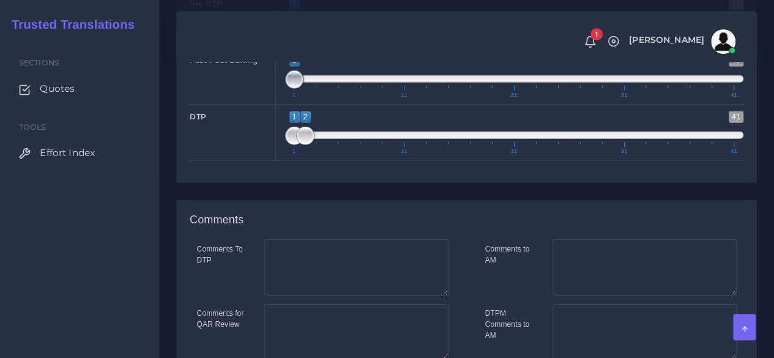
drag, startPoint x: 305, startPoint y: 200, endPoint x: 265, endPoint y: 202, distance: 39.2
click at [267, 104] on div "Fast Post Editing 1 41 1 1 1 — 1 1 11 21 31 41 1;1" at bounding box center [466, 76] width 573 height 56
type input "1;1"
drag, startPoint x: 302, startPoint y: 253, endPoint x: 267, endPoint y: 253, distance: 34.9
click at [267, 161] on div "DTP 1 41 1 1 1 — 1 1 11 21 31 41 1;1" at bounding box center [466, 133] width 573 height 56
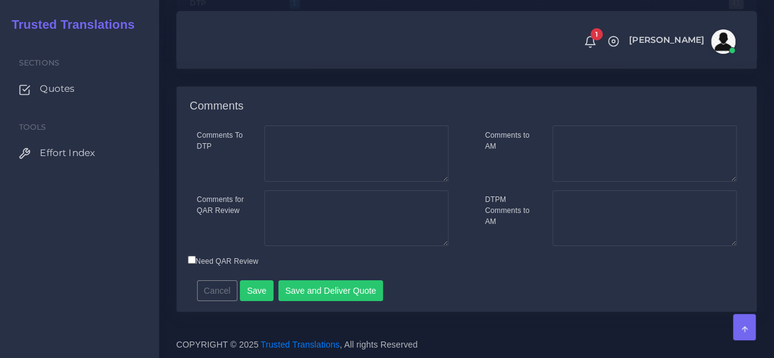
scroll to position [2067, 0]
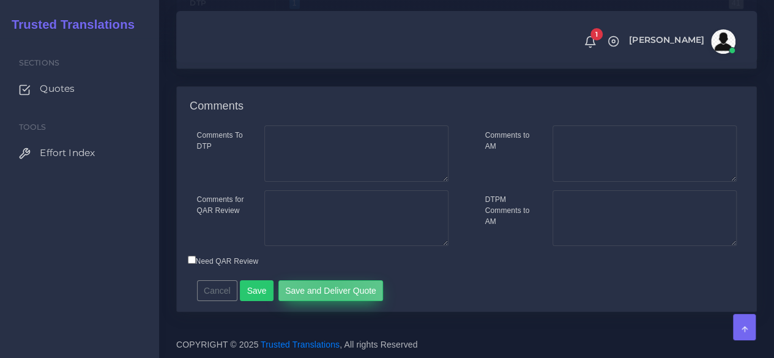
click at [325, 290] on button "Save and Deliver Quote" at bounding box center [330, 290] width 105 height 21
